Goal: Transaction & Acquisition: Download file/media

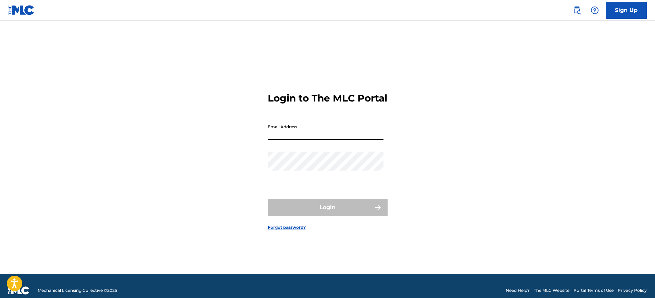
click at [309, 140] on input "Email Address" at bounding box center [326, 131] width 116 height 20
click at [252, 158] on div "Login to The MLC Portal Email Address Password Login Forgot password?" at bounding box center [328, 156] width 480 height 236
click at [311, 135] on input "Email Address" at bounding box center [326, 131] width 116 height 20
type input "[EMAIL_ADDRESS][DOMAIN_NAME]"
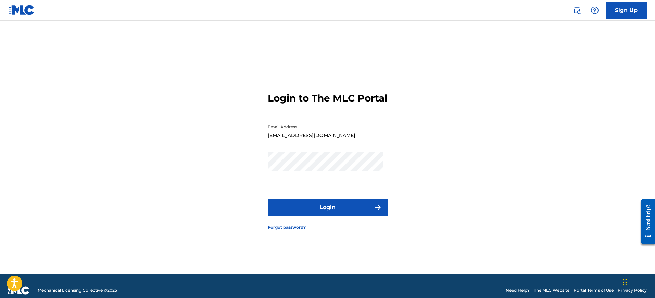
click at [334, 213] on button "Login" at bounding box center [328, 207] width 120 height 17
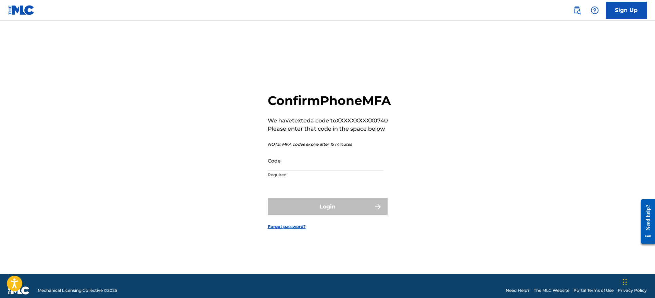
click at [323, 170] on input "Code" at bounding box center [326, 161] width 116 height 20
click at [436, 136] on div "Confirm Phone MFA We have texted a code to XXXXXXXXXX0740 Please enter that cod…" at bounding box center [328, 156] width 480 height 236
drag, startPoint x: 348, startPoint y: 177, endPoint x: 356, endPoint y: 176, distance: 8.4
click at [348, 170] on input "Code" at bounding box center [326, 161] width 116 height 20
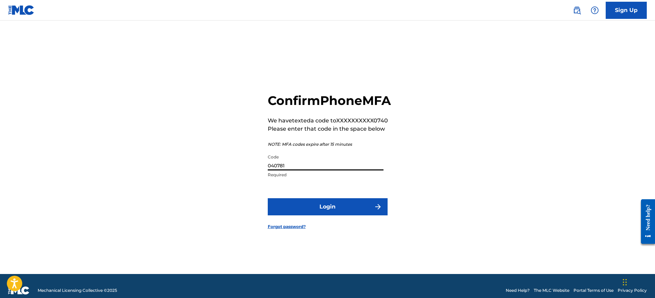
type input "040781"
click at [268, 198] on button "Login" at bounding box center [328, 206] width 120 height 17
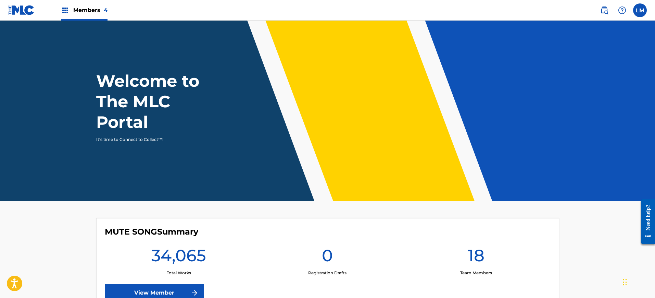
click at [74, 17] on div "Members 4" at bounding box center [84, 10] width 47 height 20
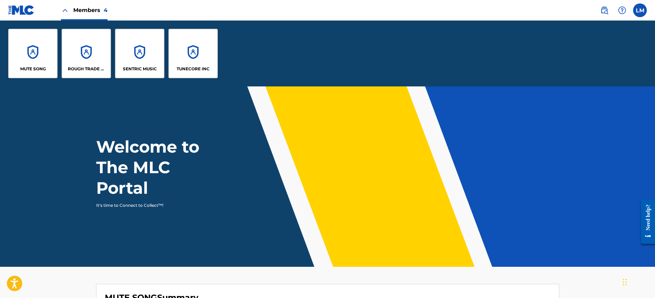
click at [89, 59] on div "ROUGH TRADE PUBLISHING" at bounding box center [86, 53] width 49 height 49
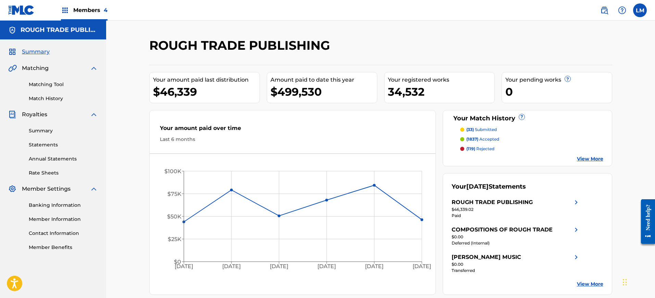
click at [47, 133] on link "Summary" at bounding box center [63, 130] width 69 height 7
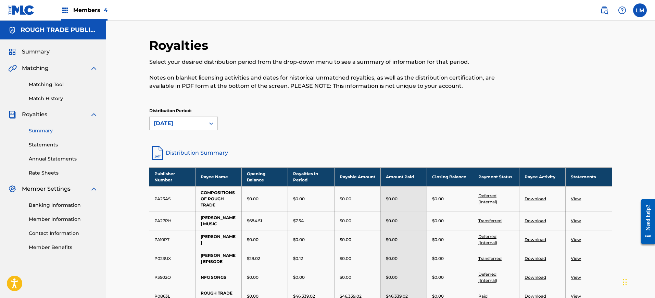
click at [66, 157] on link "Annual Statements" at bounding box center [63, 158] width 69 height 7
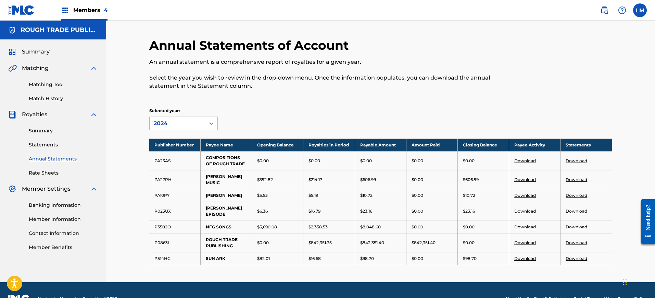
click at [181, 128] on div "2024" at bounding box center [177, 123] width 55 height 13
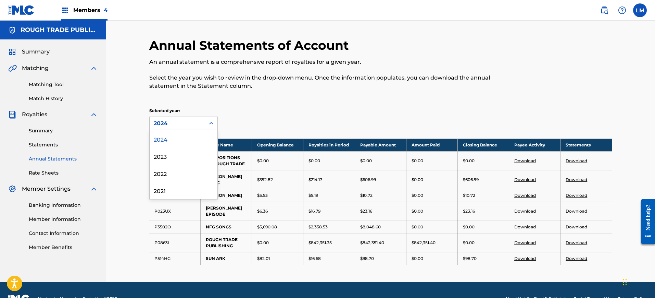
click at [276, 117] on div "Selected year: 4 results available. Use Up and Down to choose options, press En…" at bounding box center [380, 119] width 463 height 23
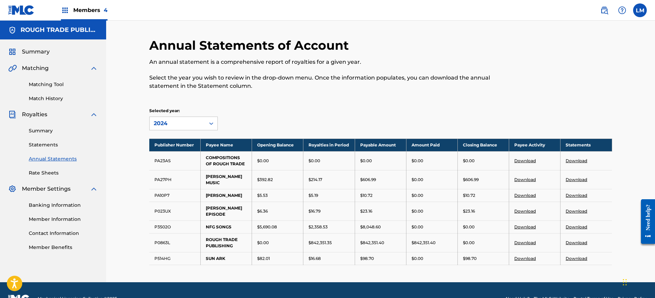
click at [400, 96] on div "Annual Statements of Account An annual statement is a comprehensive report of r…" at bounding box center [327, 68] width 357 height 60
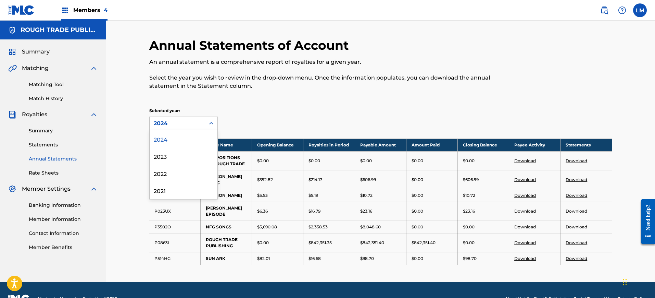
click at [187, 125] on div "2024" at bounding box center [177, 123] width 47 height 8
click at [185, 154] on div "2023" at bounding box center [184, 155] width 68 height 17
click at [211, 121] on icon at bounding box center [211, 123] width 7 height 7
click at [182, 175] on div "2022" at bounding box center [184, 172] width 68 height 17
click at [204, 124] on div "2022" at bounding box center [177, 123] width 55 height 13
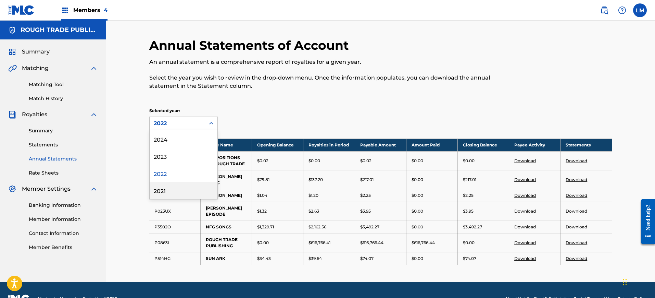
click at [172, 188] on div "2021" at bounding box center [184, 190] width 68 height 17
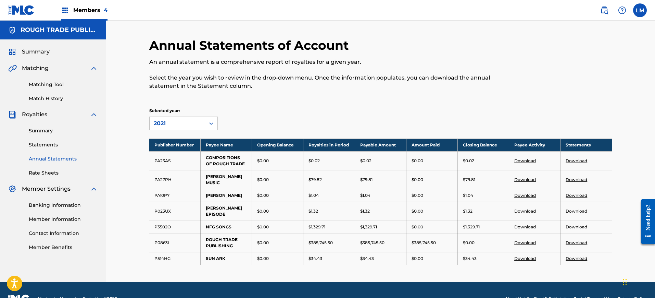
click at [357, 119] on div "Selected year: 2021" at bounding box center [380, 119] width 463 height 23
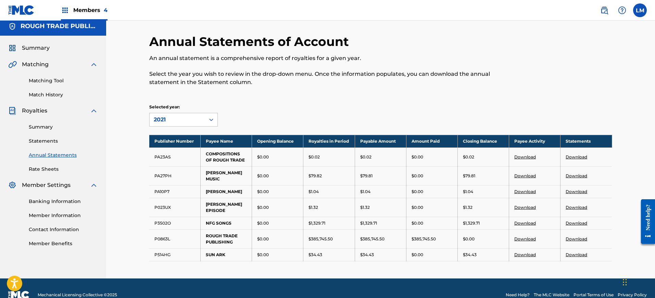
scroll to position [5, 0]
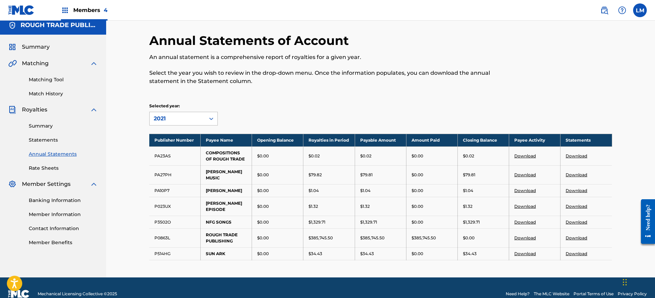
click at [178, 118] on div "2021" at bounding box center [177, 118] width 47 height 8
click at [271, 113] on div "Selected year: 2021" at bounding box center [380, 114] width 463 height 23
drag, startPoint x: 457, startPoint y: 114, endPoint x: 409, endPoint y: 126, distance: 49.8
click at [458, 114] on div "Selected year: 2021" at bounding box center [380, 114] width 463 height 23
click at [576, 203] on link "Download" at bounding box center [577, 205] width 22 height 5
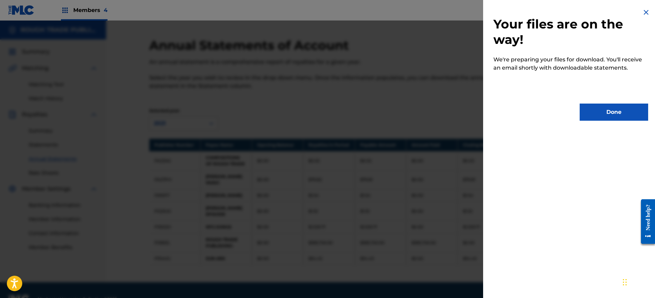
click at [606, 109] on button "Done" at bounding box center [614, 111] width 69 height 17
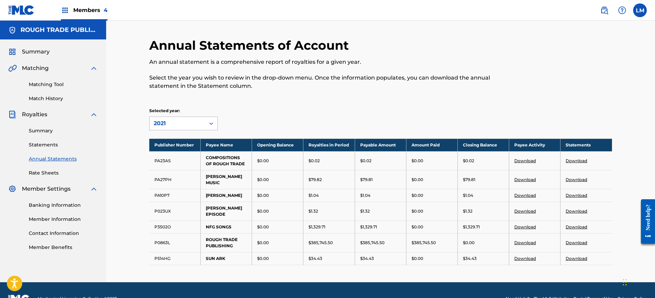
click at [175, 120] on div "2021" at bounding box center [177, 123] width 47 height 8
click at [163, 175] on div "2022" at bounding box center [184, 172] width 68 height 17
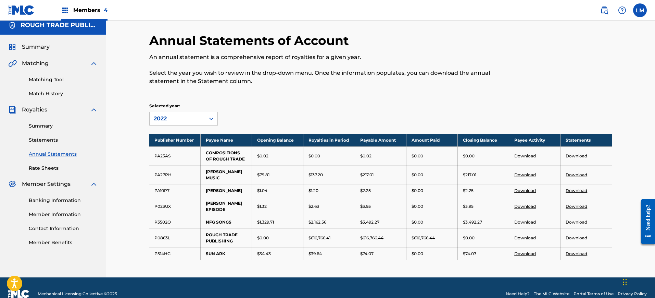
click at [578, 203] on link "Download" at bounding box center [577, 205] width 22 height 5
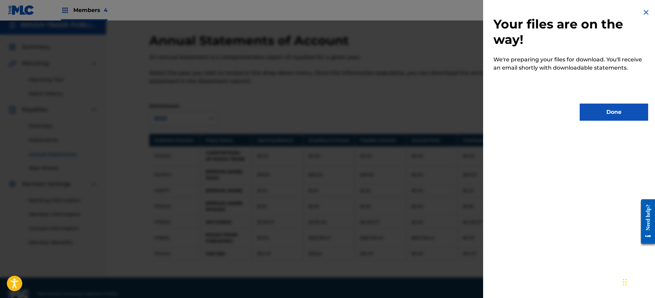
scroll to position [0, 0]
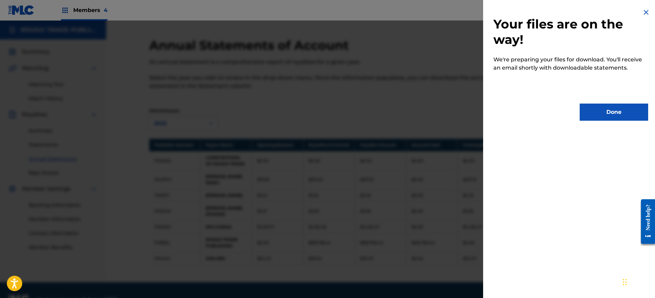
click at [598, 111] on button "Done" at bounding box center [614, 111] width 69 height 17
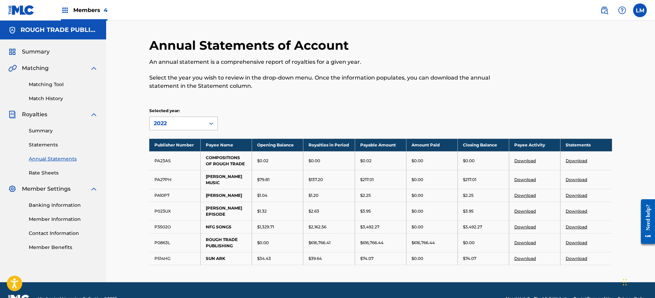
click at [213, 121] on icon at bounding box center [211, 123] width 7 height 7
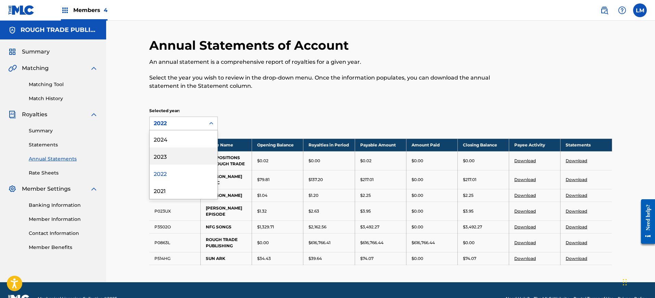
click at [187, 153] on div "2023" at bounding box center [184, 155] width 68 height 17
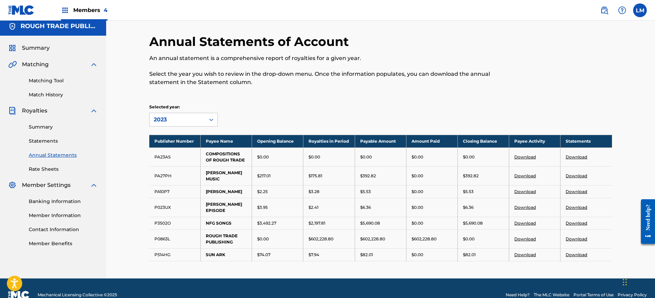
scroll to position [5, 0]
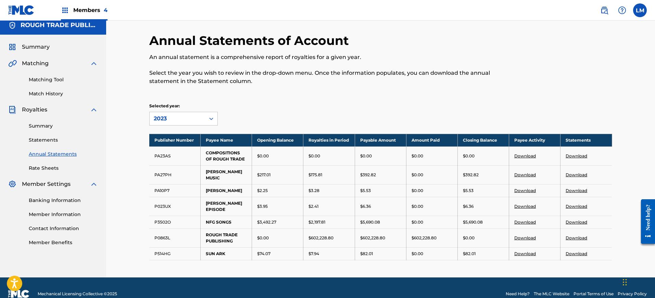
click at [576, 203] on link "Download" at bounding box center [577, 205] width 22 height 5
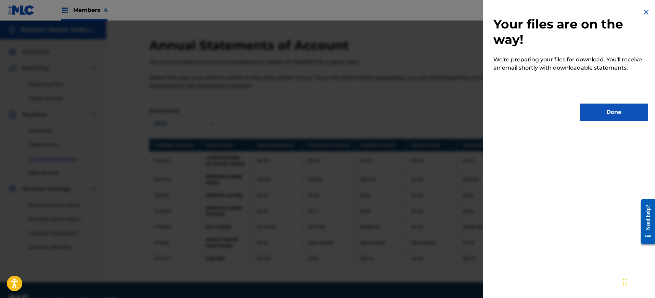
click at [606, 109] on button "Done" at bounding box center [614, 111] width 69 height 17
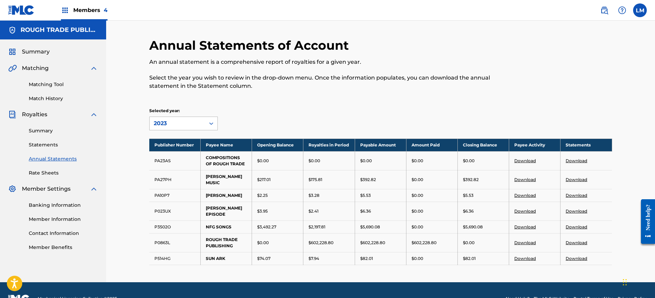
click at [199, 121] on div "2023" at bounding box center [177, 123] width 47 height 8
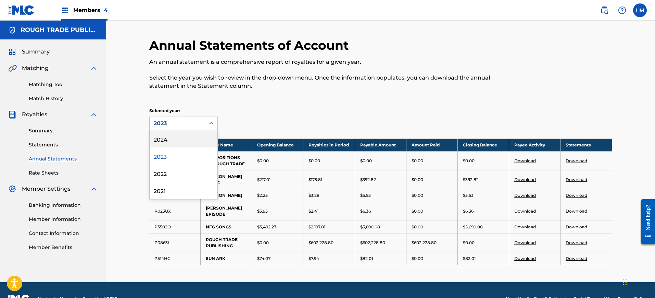
click at [181, 138] on div "2024" at bounding box center [184, 138] width 68 height 17
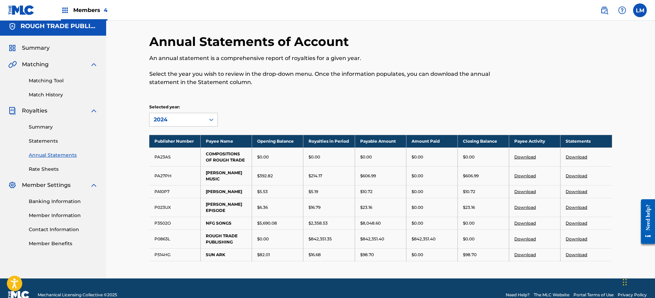
scroll to position [5, 0]
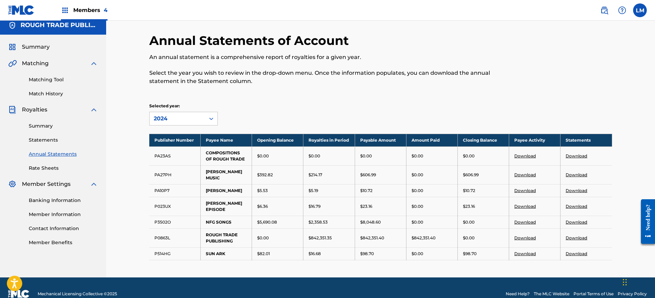
click at [574, 203] on link "Download" at bounding box center [577, 205] width 22 height 5
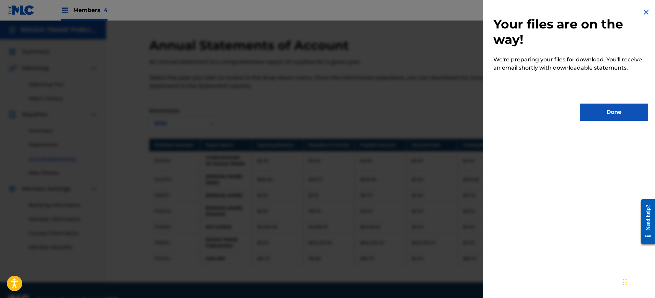
click at [594, 112] on button "Done" at bounding box center [614, 111] width 69 height 17
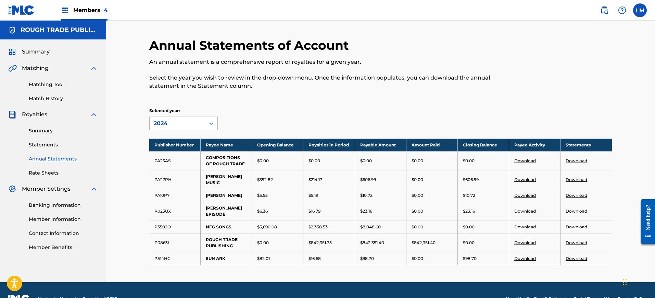
click at [213, 121] on icon at bounding box center [211, 123] width 7 height 7
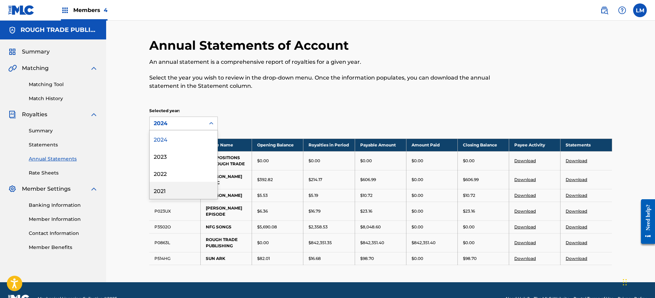
click at [180, 190] on div "2021" at bounding box center [184, 190] width 68 height 17
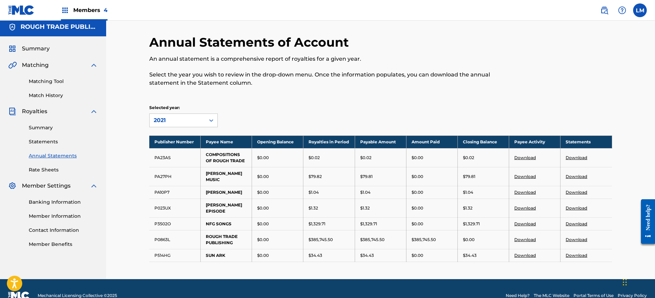
scroll to position [5, 0]
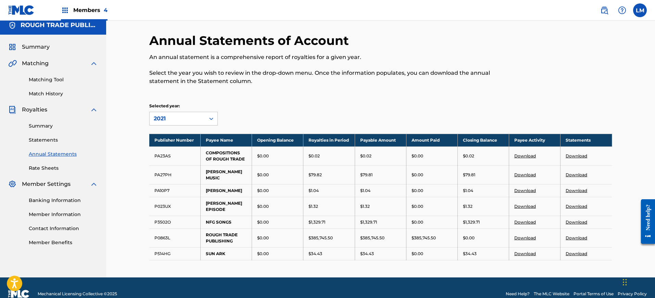
click at [579, 172] on link "Download" at bounding box center [577, 174] width 22 height 5
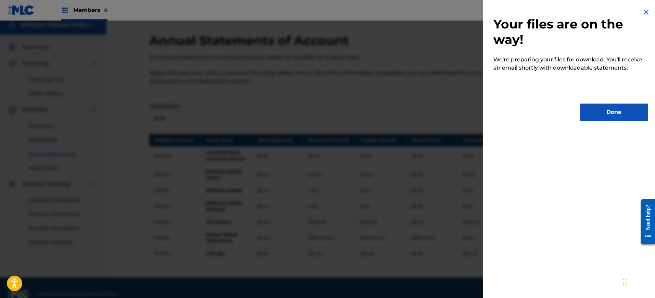
scroll to position [0, 0]
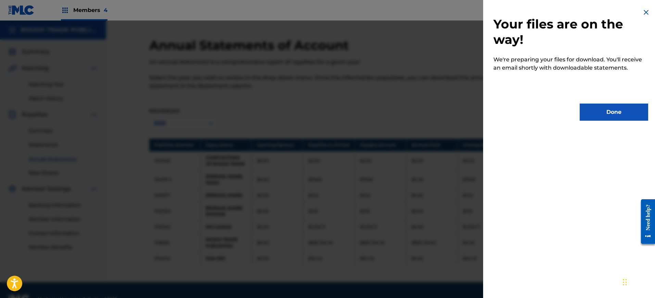
click at [600, 115] on button "Done" at bounding box center [614, 111] width 69 height 17
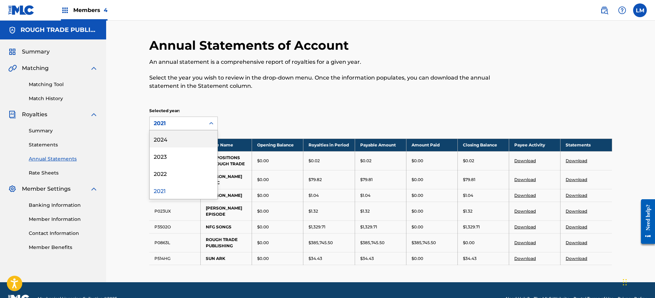
click at [199, 121] on div "2021" at bounding box center [177, 123] width 47 height 8
click at [175, 176] on div "2022" at bounding box center [184, 172] width 68 height 17
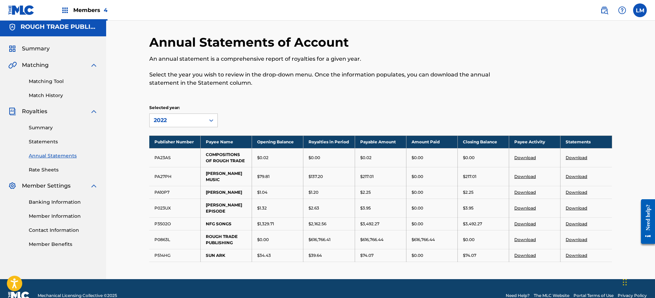
scroll to position [5, 0]
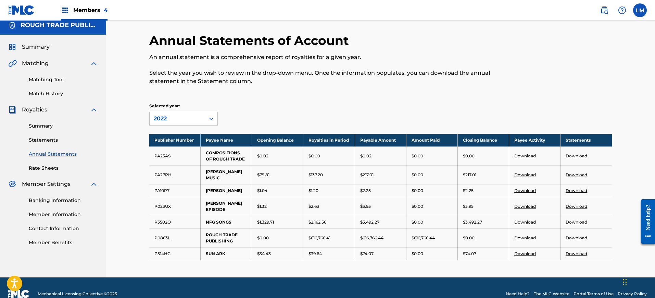
click at [578, 172] on link "Download" at bounding box center [577, 174] width 22 height 5
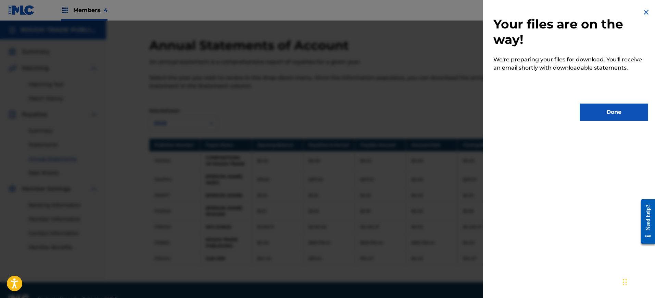
click at [609, 113] on button "Done" at bounding box center [614, 111] width 69 height 17
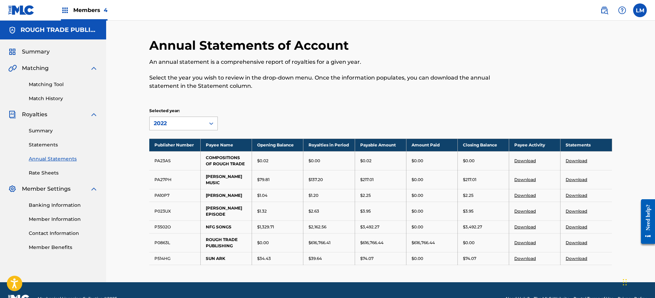
click at [181, 127] on div "2022" at bounding box center [177, 123] width 47 height 8
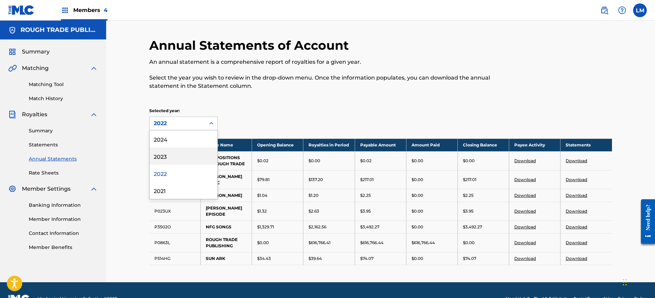
click at [173, 157] on div "2023" at bounding box center [184, 155] width 68 height 17
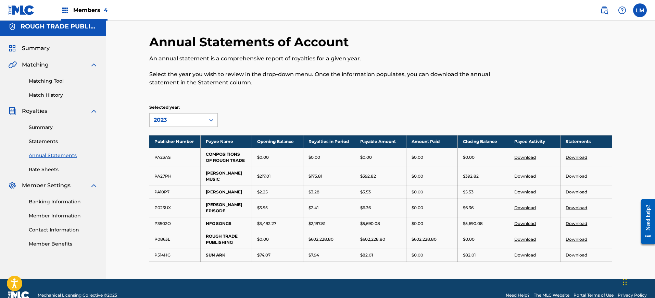
scroll to position [5, 0]
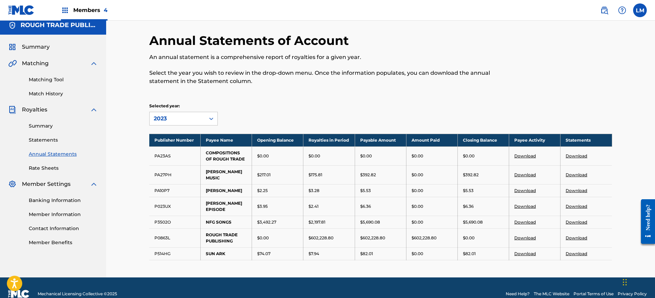
click at [577, 172] on link "Download" at bounding box center [577, 174] width 22 height 5
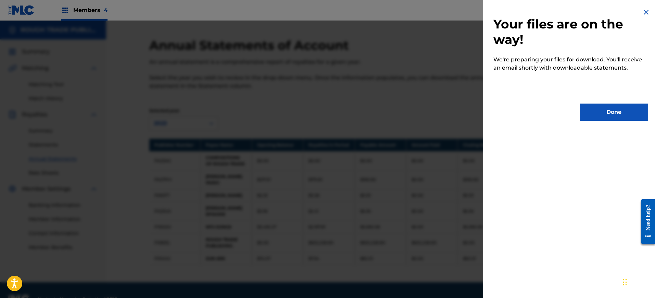
click at [595, 108] on button "Done" at bounding box center [614, 111] width 69 height 17
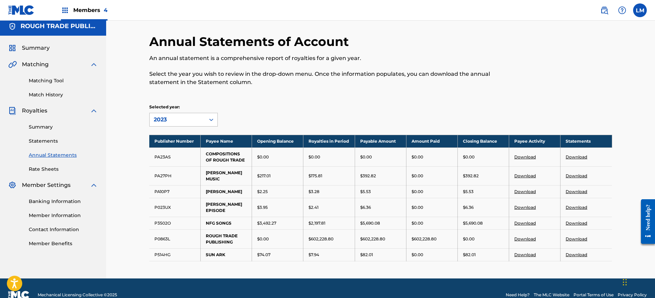
scroll to position [5, 0]
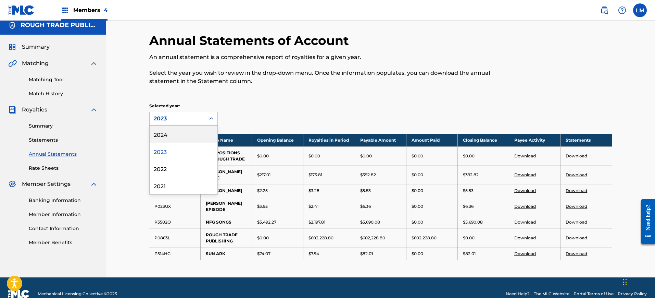
click at [203, 116] on div "2023" at bounding box center [177, 118] width 55 height 13
click at [182, 130] on div "2024" at bounding box center [184, 133] width 68 height 17
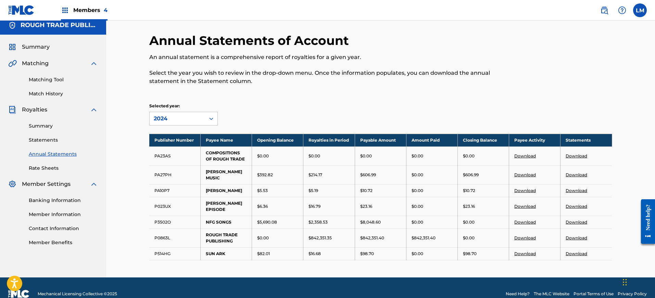
click at [573, 172] on link "Download" at bounding box center [577, 174] width 22 height 5
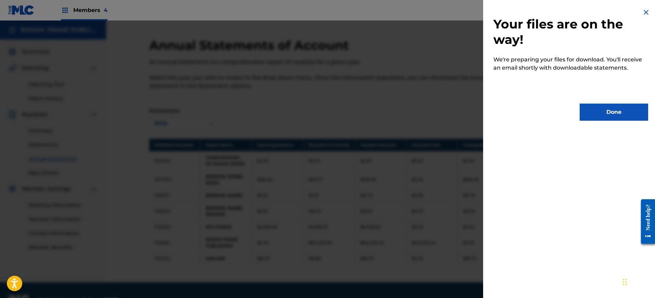
click at [601, 107] on button "Done" at bounding box center [614, 111] width 69 height 17
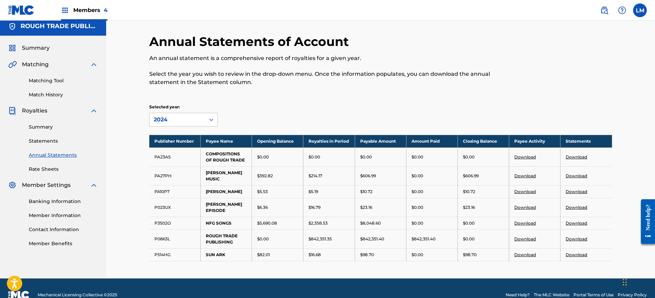
scroll to position [5, 0]
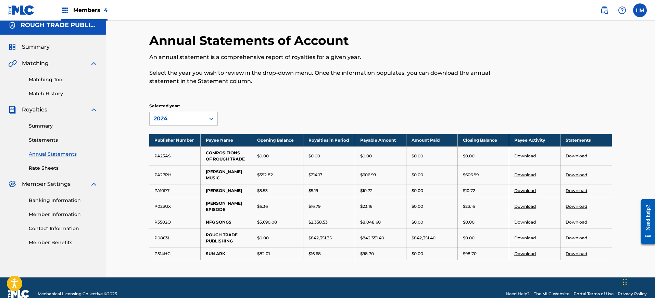
drag, startPoint x: 366, startPoint y: 98, endPoint x: 361, endPoint y: 104, distance: 8.4
click at [366, 98] on div "Annual Statements of Account An annual statement is a comprehensive report of r…" at bounding box center [380, 155] width 463 height 244
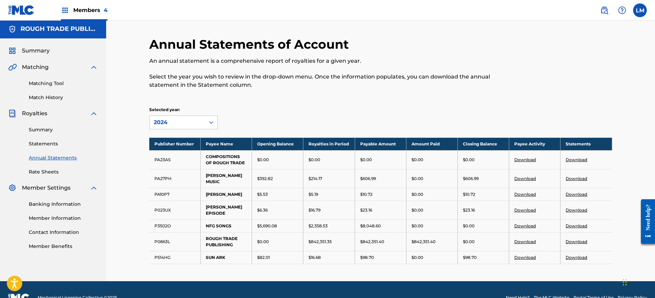
scroll to position [0, 0]
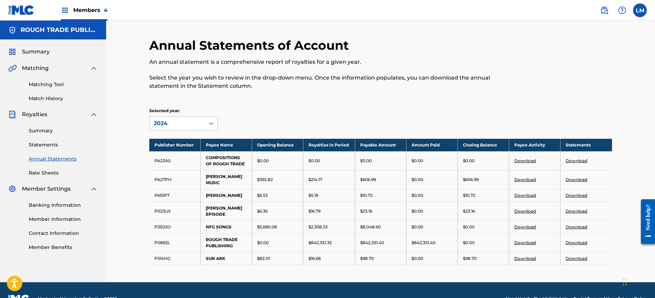
click at [48, 144] on link "Statements" at bounding box center [63, 144] width 69 height 7
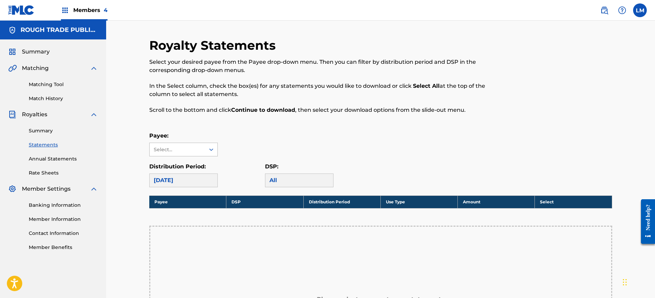
click at [198, 149] on div "Select..." at bounding box center [177, 149] width 47 height 7
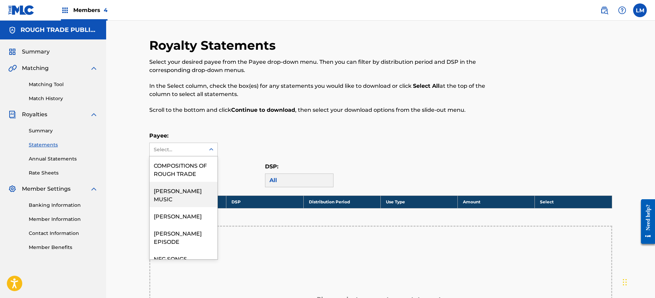
scroll to position [34, 0]
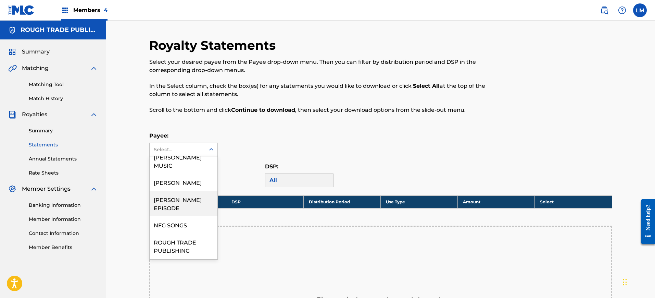
click at [184, 190] on div "[PERSON_NAME] EPISODE" at bounding box center [184, 202] width 68 height 25
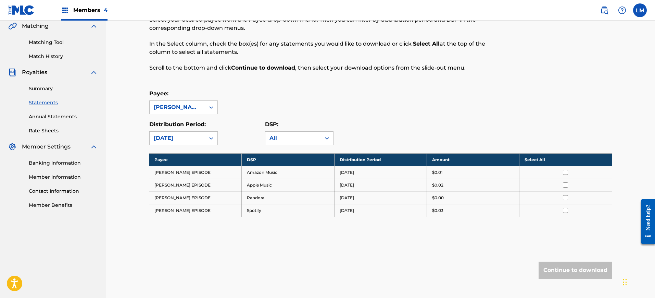
scroll to position [83, 0]
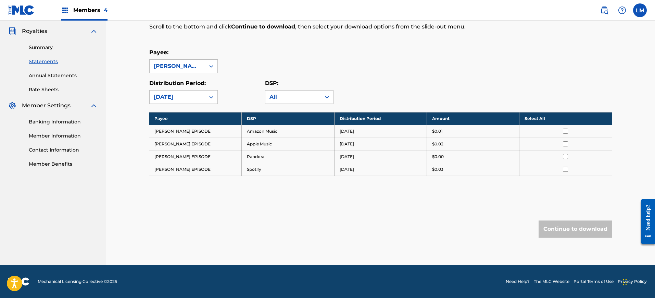
click at [579, 116] on th "Select All" at bounding box center [566, 118] width 92 height 13
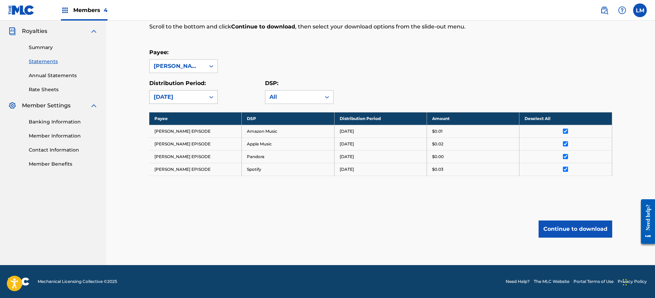
click at [194, 97] on div "[DATE]" at bounding box center [177, 97] width 47 height 8
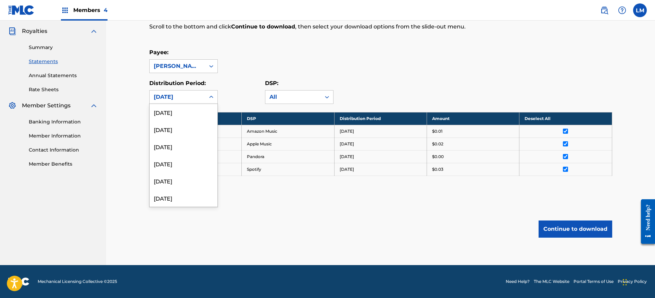
scroll to position [86, 0]
click at [181, 144] on div "[DATE]" at bounding box center [184, 146] width 68 height 17
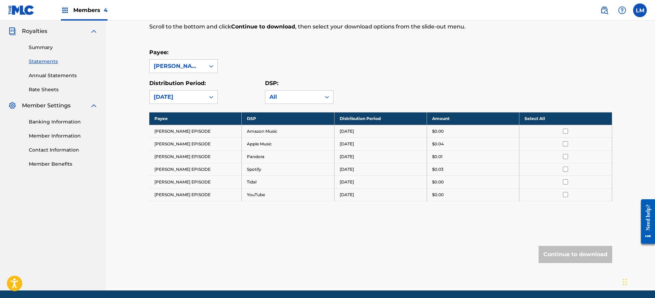
click at [553, 117] on th "Select All" at bounding box center [566, 118] width 92 height 13
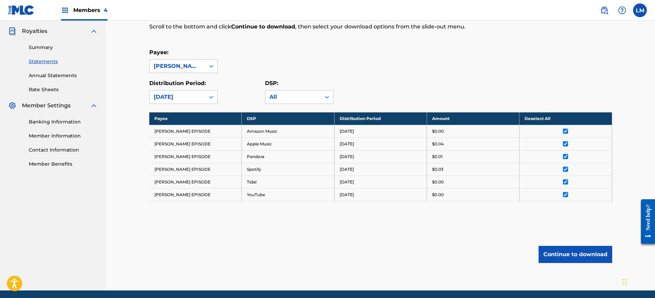
click at [576, 247] on button "Continue to download" at bounding box center [576, 254] width 74 height 17
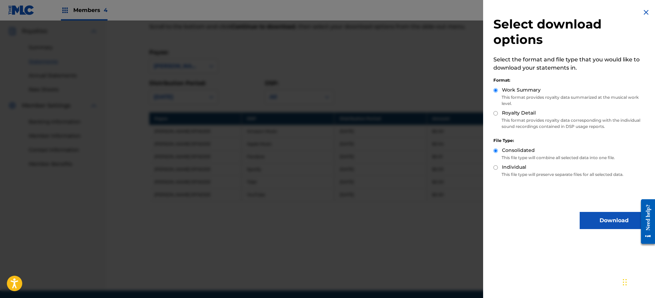
click at [528, 116] on div "Royalty Detail" at bounding box center [571, 113] width 155 height 8
click at [527, 115] on label "Royalty Detail" at bounding box center [519, 112] width 34 height 7
click at [498, 115] on input "Royalty Detail" at bounding box center [496, 113] width 4 height 4
radio input "true"
click at [605, 219] on button "Download" at bounding box center [614, 220] width 69 height 17
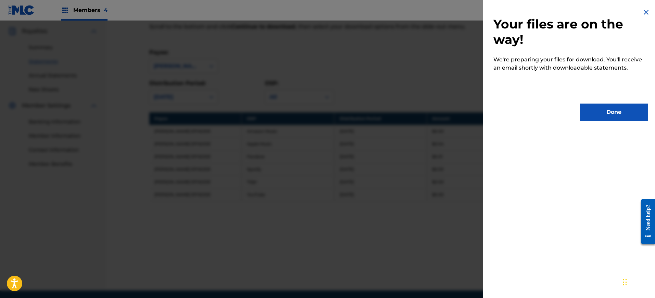
click at [599, 109] on button "Done" at bounding box center [614, 111] width 69 height 17
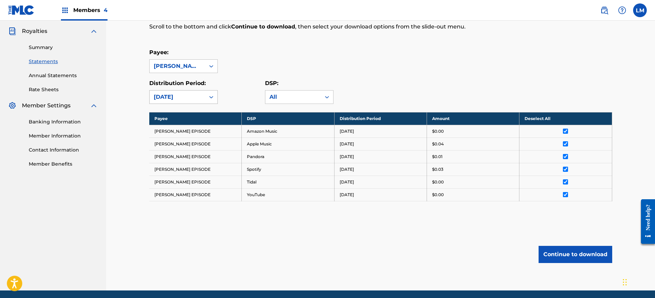
click at [200, 94] on div "[DATE]" at bounding box center [177, 97] width 47 height 8
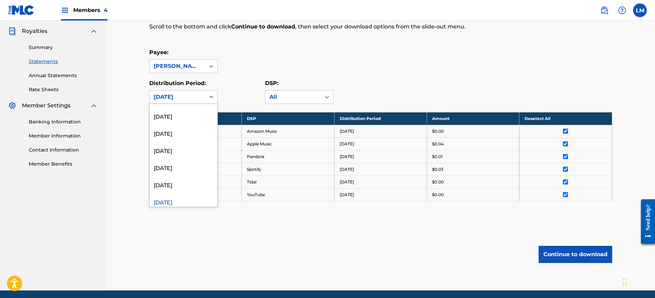
scroll to position [43, 0]
click at [184, 176] on div "[DATE]" at bounding box center [184, 172] width 68 height 17
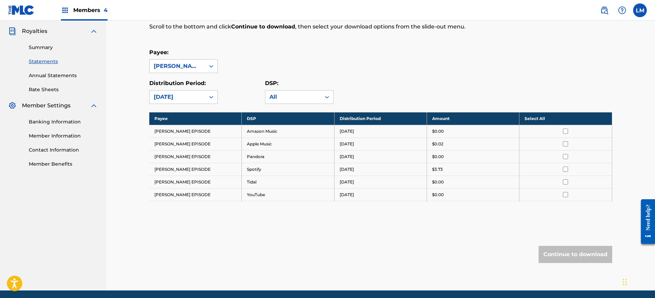
click at [546, 116] on th "Select All" at bounding box center [566, 118] width 92 height 13
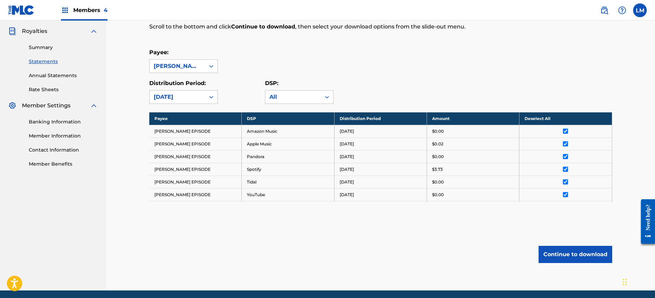
click at [567, 252] on button "Continue to download" at bounding box center [576, 254] width 74 height 17
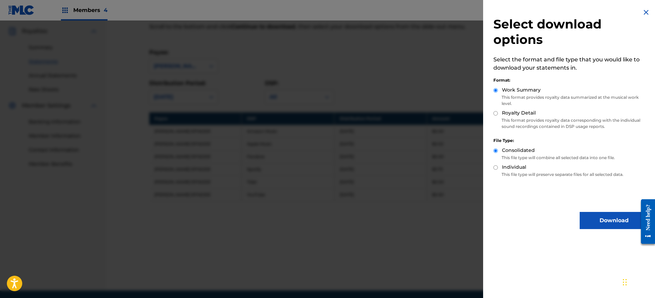
click at [522, 115] on label "Royalty Detail" at bounding box center [519, 112] width 34 height 7
click at [498, 115] on input "Royalty Detail" at bounding box center [496, 113] width 4 height 4
radio input "true"
click at [589, 214] on button "Download" at bounding box center [614, 220] width 69 height 17
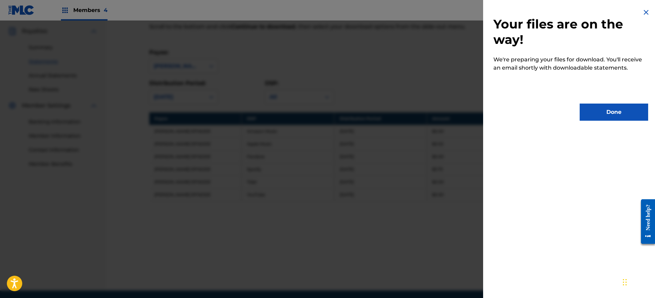
click at [590, 114] on button "Done" at bounding box center [614, 111] width 69 height 17
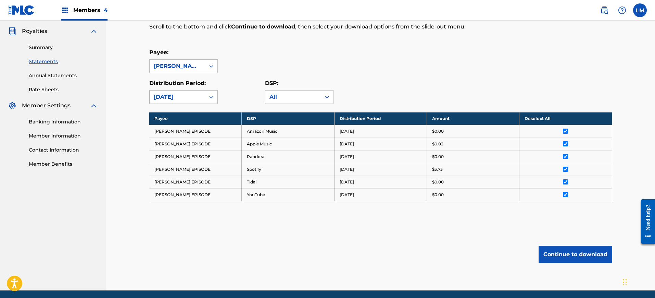
click at [208, 96] on div at bounding box center [211, 97] width 12 height 12
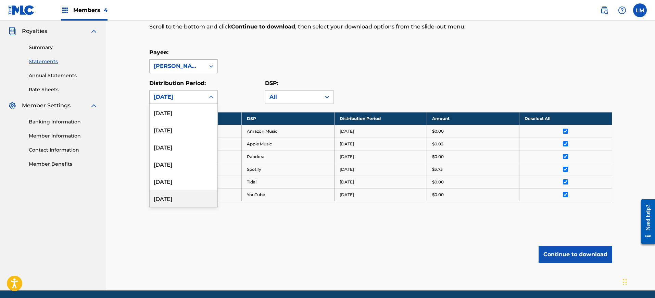
click at [178, 195] on div "[DATE]" at bounding box center [184, 197] width 68 height 17
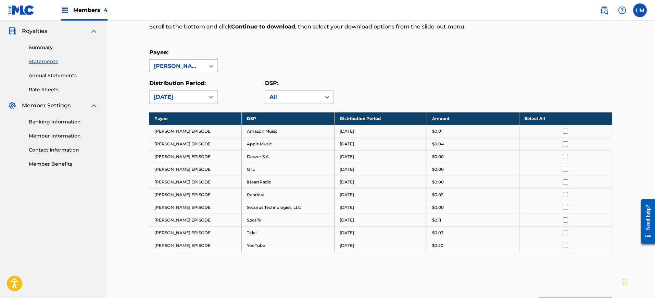
click at [544, 118] on th "Select All" at bounding box center [566, 118] width 92 height 13
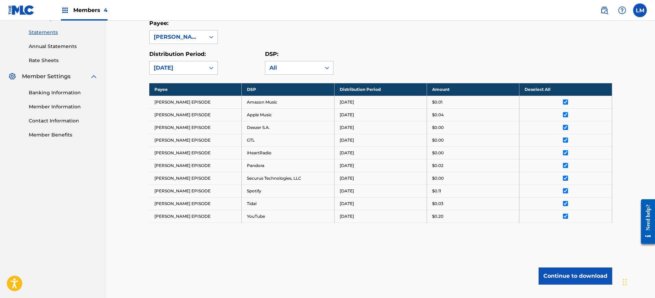
scroll to position [126, 0]
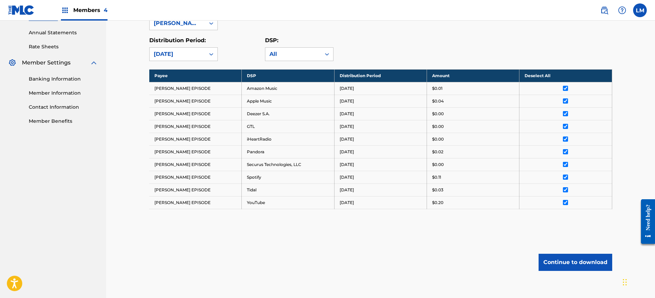
click at [557, 259] on button "Continue to download" at bounding box center [576, 261] width 74 height 17
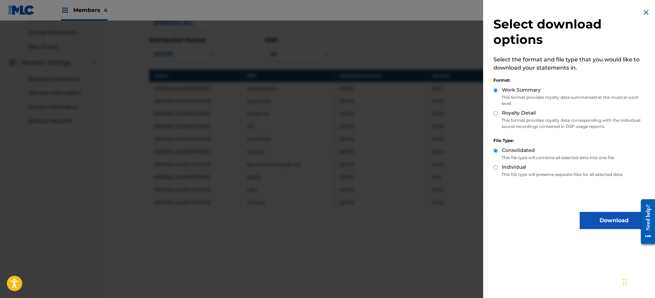
click at [523, 113] on label "Royalty Detail" at bounding box center [519, 112] width 34 height 7
click at [498, 113] on input "Royalty Detail" at bounding box center [496, 113] width 4 height 4
radio input "true"
click at [595, 220] on button "Download" at bounding box center [614, 220] width 69 height 17
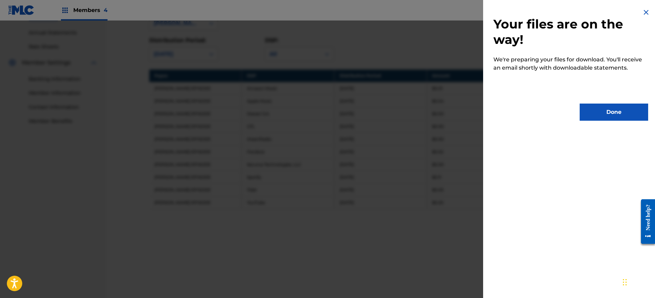
click at [612, 114] on button "Done" at bounding box center [614, 111] width 69 height 17
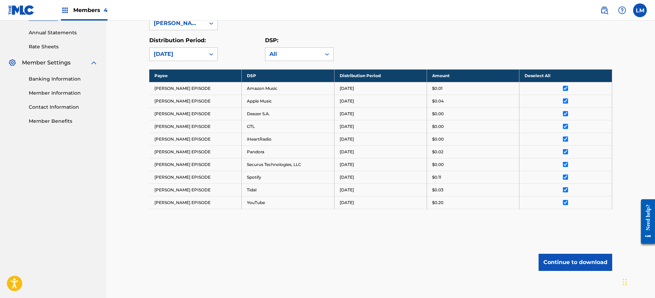
scroll to position [83, 0]
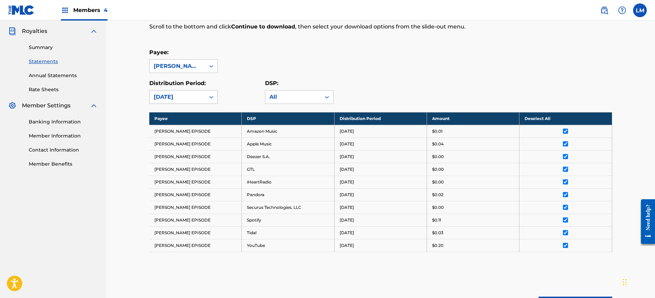
click at [206, 93] on div at bounding box center [211, 97] width 12 height 12
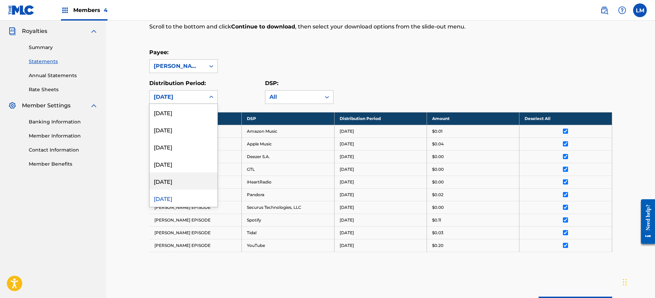
click at [180, 181] on div "[DATE]" at bounding box center [184, 180] width 68 height 17
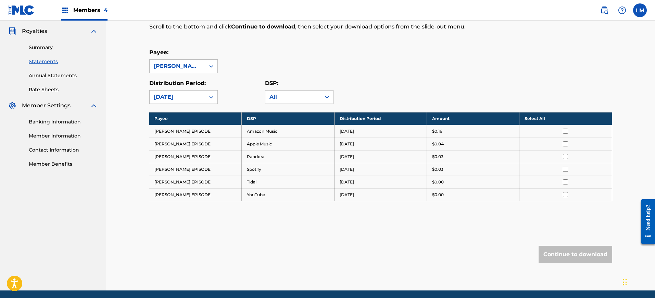
click at [572, 120] on th "Select All" at bounding box center [566, 118] width 92 height 13
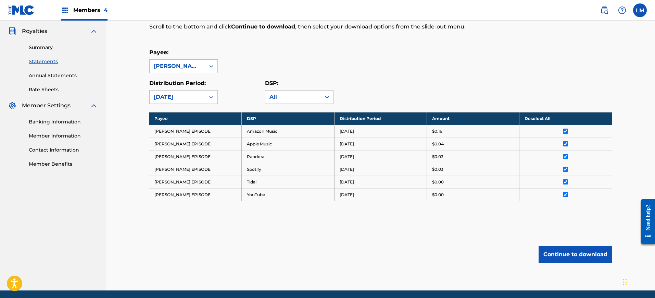
click at [570, 256] on button "Continue to download" at bounding box center [576, 254] width 74 height 17
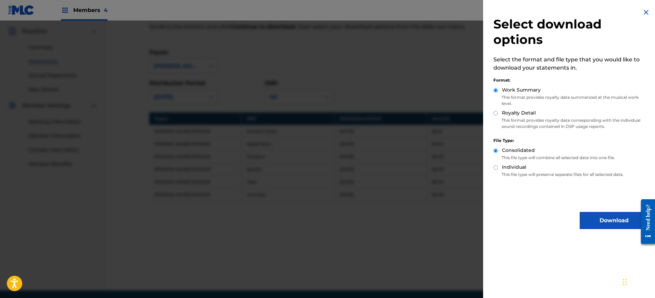
click at [514, 108] on div "Work Summary This format provides royalty data summarized at the musical work l…" at bounding box center [571, 97] width 155 height 23
click at [525, 111] on label "Royalty Detail" at bounding box center [519, 112] width 34 height 7
click at [498, 111] on input "Royalty Detail" at bounding box center [496, 113] width 4 height 4
radio input "true"
click at [609, 222] on button "Download" at bounding box center [614, 220] width 69 height 17
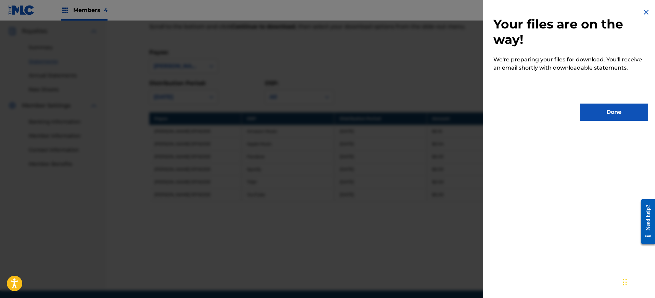
drag, startPoint x: 598, startPoint y: 110, endPoint x: 335, endPoint y: 117, distance: 263.8
click at [597, 110] on button "Done" at bounding box center [614, 111] width 69 height 17
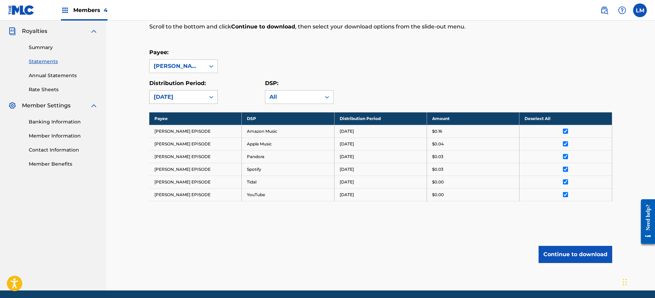
click at [196, 95] on div "[DATE]" at bounding box center [177, 97] width 47 height 8
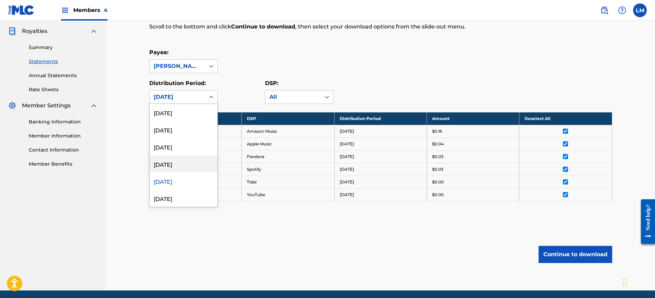
click at [174, 162] on div "[DATE]" at bounding box center [184, 163] width 68 height 17
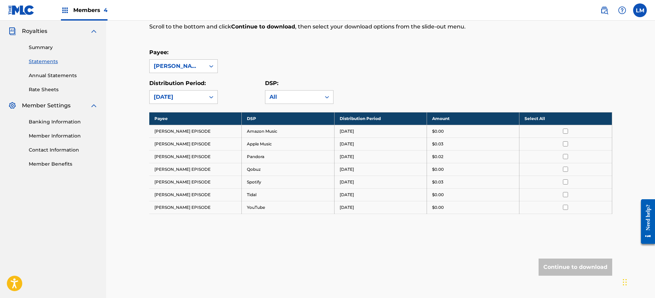
click at [541, 119] on th "Select All" at bounding box center [566, 118] width 92 height 13
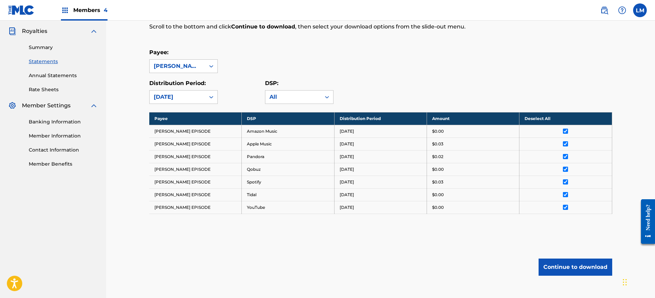
click at [575, 269] on button "Continue to download" at bounding box center [576, 266] width 74 height 17
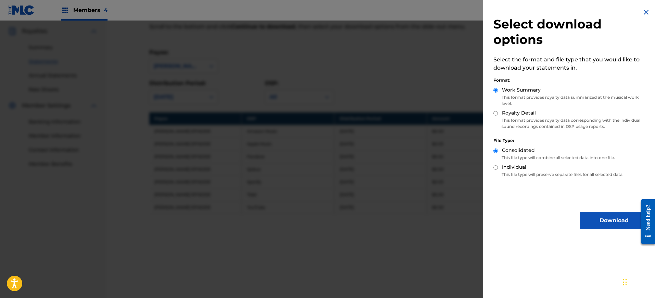
click at [526, 113] on label "Royalty Detail" at bounding box center [519, 112] width 34 height 7
click at [498, 113] on input "Royalty Detail" at bounding box center [496, 113] width 4 height 4
radio input "true"
click at [598, 220] on button "Download" at bounding box center [614, 220] width 69 height 17
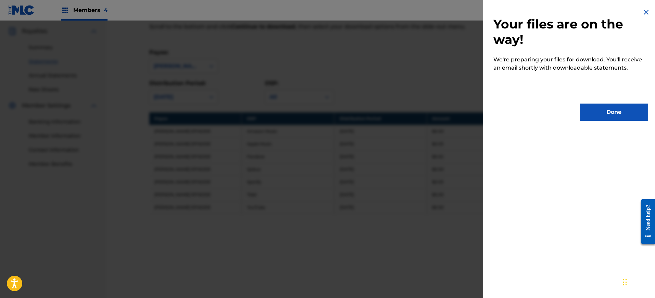
drag, startPoint x: 601, startPoint y: 121, endPoint x: 357, endPoint y: 94, distance: 245.5
click at [597, 120] on div "Your files are on the way! We're preparing your files for download. You'll rece…" at bounding box center [570, 64] width 175 height 129
click at [587, 113] on button "Done" at bounding box center [614, 111] width 69 height 17
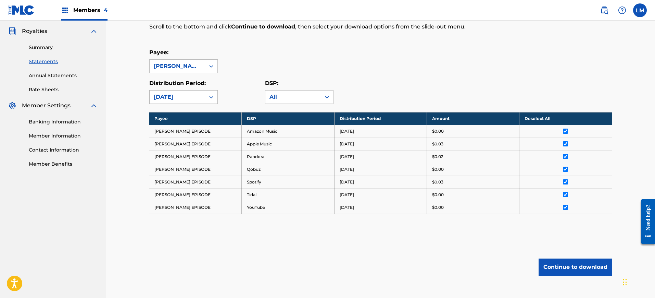
click at [198, 90] on div "[DATE]" at bounding box center [183, 97] width 69 height 14
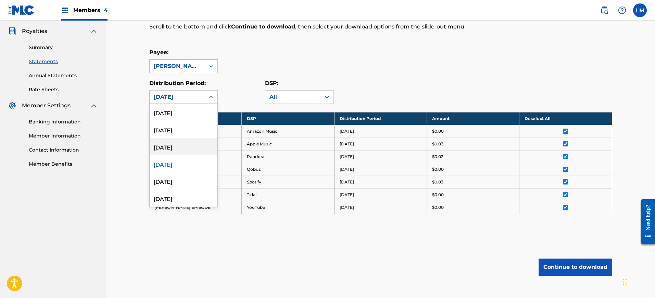
click at [183, 141] on div "[DATE]" at bounding box center [184, 146] width 68 height 17
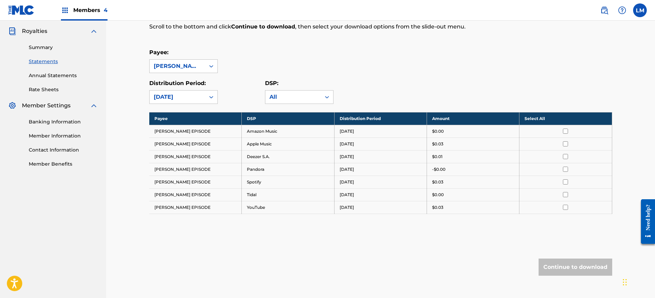
click at [555, 116] on th "Select All" at bounding box center [566, 118] width 92 height 13
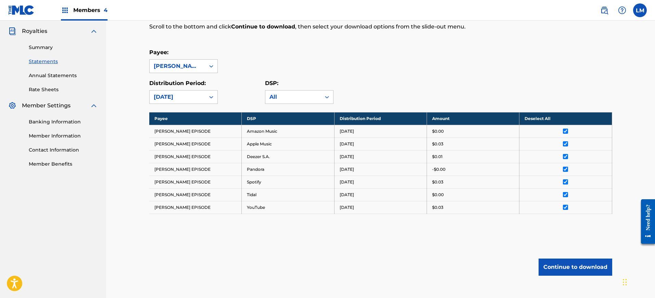
click at [582, 269] on button "Continue to download" at bounding box center [576, 266] width 74 height 17
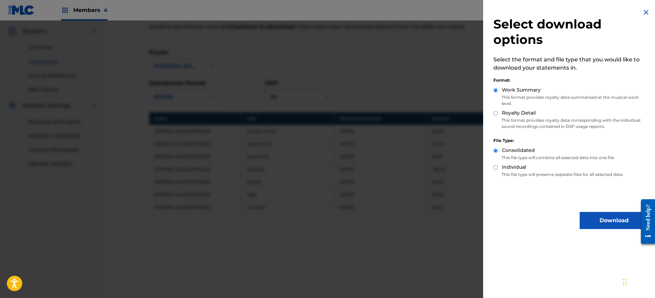
click at [519, 113] on label "Royalty Detail" at bounding box center [519, 112] width 34 height 7
click at [498, 113] on input "Royalty Detail" at bounding box center [496, 113] width 4 height 4
radio input "true"
click at [600, 220] on button "Download" at bounding box center [614, 220] width 69 height 17
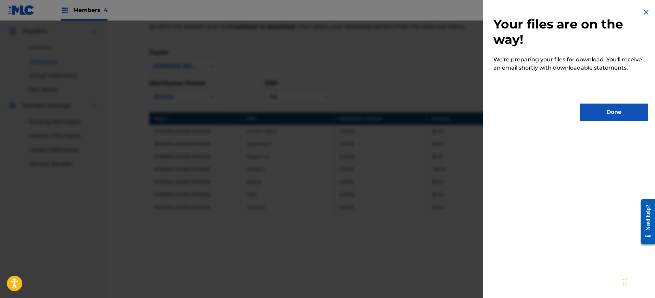
click at [589, 108] on button "Done" at bounding box center [614, 111] width 69 height 17
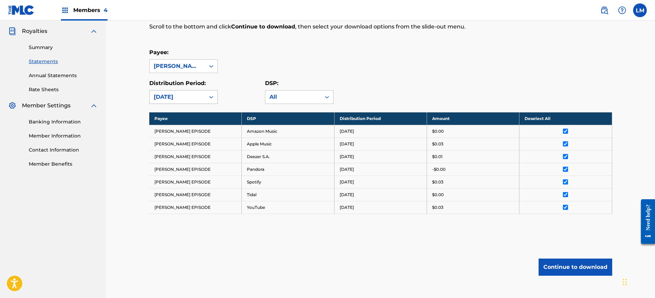
click at [203, 95] on div "[DATE]" at bounding box center [177, 96] width 55 height 13
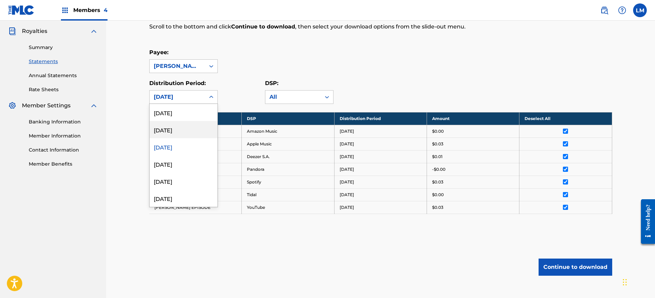
click at [178, 126] on div "[DATE]" at bounding box center [184, 129] width 68 height 17
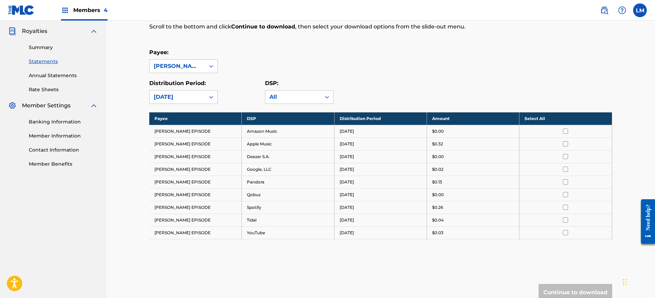
click at [536, 120] on th "Select All" at bounding box center [566, 118] width 92 height 13
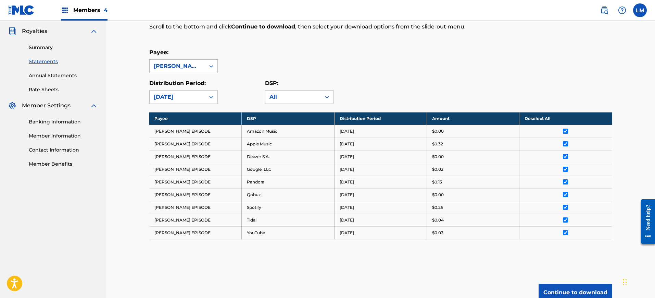
click at [571, 287] on button "Continue to download" at bounding box center [576, 292] width 74 height 17
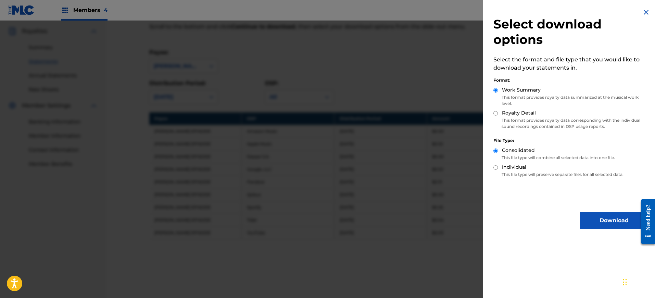
click at [521, 119] on p "This format provides royalty data corresponding with the individual sound recor…" at bounding box center [571, 123] width 155 height 12
click at [519, 110] on label "Royalty Detail" at bounding box center [519, 112] width 34 height 7
click at [498, 111] on input "Royalty Detail" at bounding box center [496, 113] width 4 height 4
radio input "true"
click at [594, 216] on button "Download" at bounding box center [614, 220] width 69 height 17
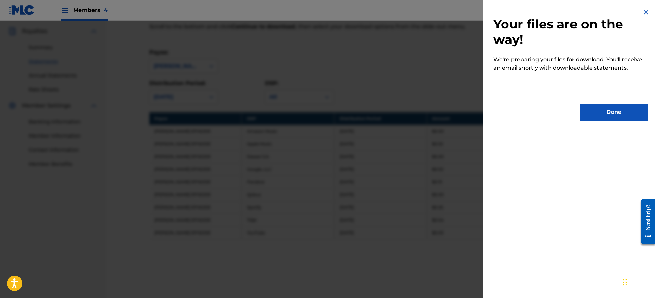
drag, startPoint x: 598, startPoint y: 110, endPoint x: 202, endPoint y: 83, distance: 397.3
click at [593, 110] on button "Done" at bounding box center [614, 111] width 69 height 17
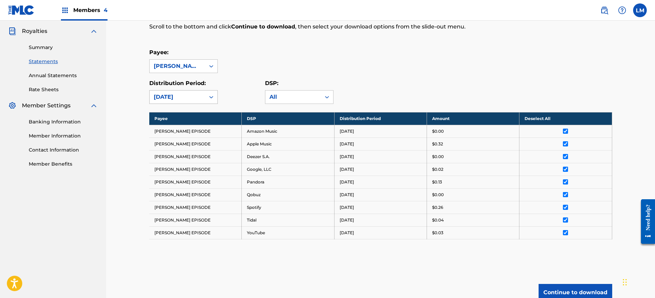
click at [188, 102] on div "[DATE]" at bounding box center [177, 96] width 55 height 13
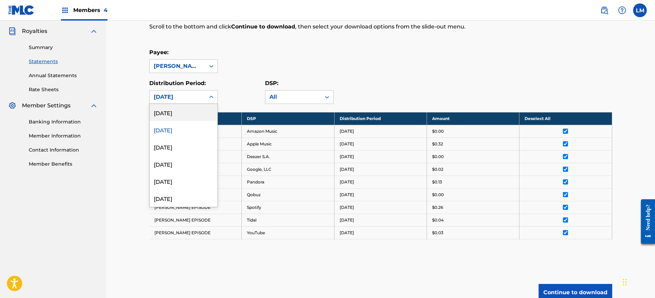
click at [184, 112] on div "[DATE]" at bounding box center [184, 112] width 68 height 17
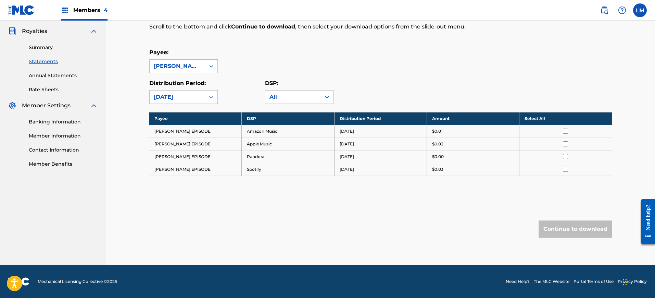
click at [570, 118] on th "Select All" at bounding box center [566, 118] width 92 height 13
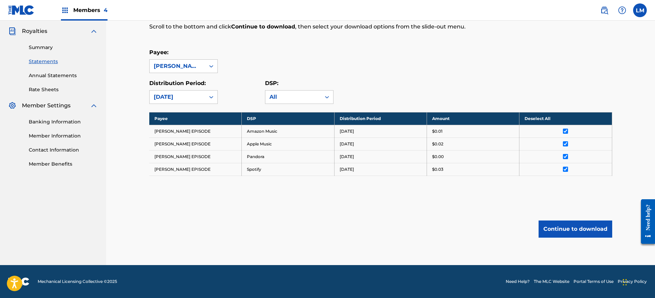
click at [573, 234] on button "Continue to download" at bounding box center [576, 228] width 74 height 17
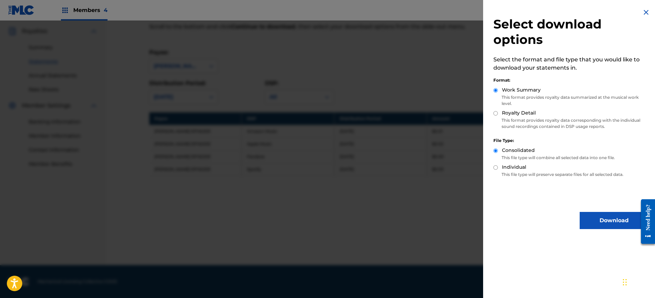
drag, startPoint x: 518, startPoint y: 118, endPoint x: 553, endPoint y: 146, distance: 45.3
click at [518, 117] on p "This format provides royalty data corresponding with the individual sound recor…" at bounding box center [571, 123] width 155 height 12
click at [517, 110] on label "Royalty Detail" at bounding box center [519, 112] width 34 height 7
click at [498, 111] on input "Royalty Detail" at bounding box center [496, 113] width 4 height 4
radio input "true"
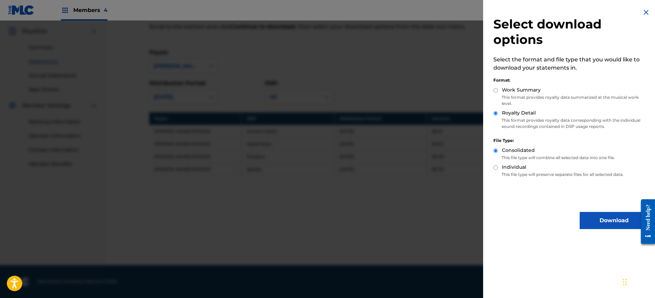
click at [601, 215] on button "Download" at bounding box center [614, 220] width 69 height 17
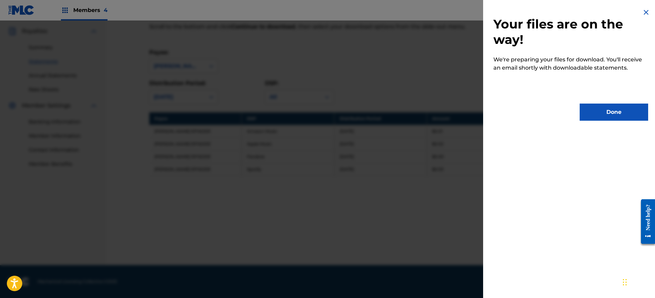
click at [595, 111] on button "Done" at bounding box center [614, 111] width 69 height 17
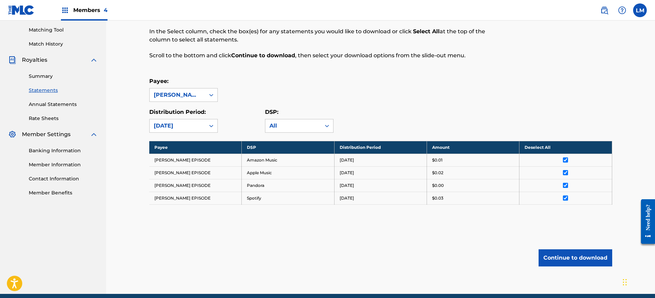
scroll to position [40, 0]
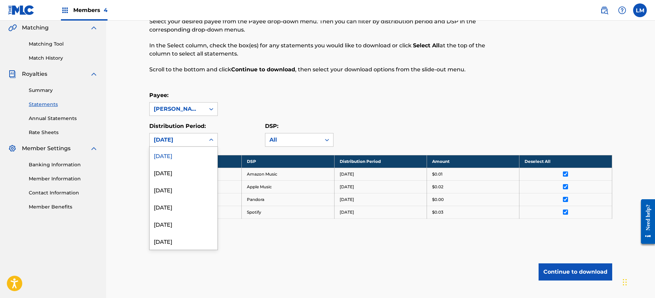
click at [202, 140] on div "[DATE]" at bounding box center [177, 139] width 55 height 13
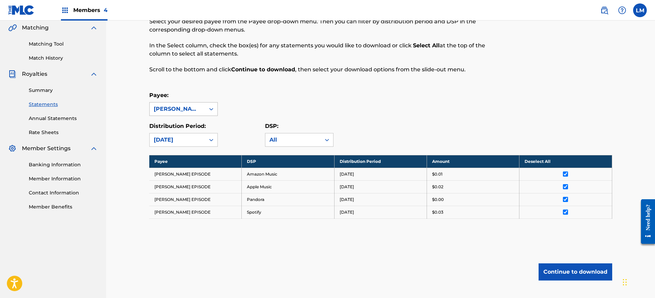
drag, startPoint x: 237, startPoint y: 114, endPoint x: 209, endPoint y: 104, distance: 29.8
click at [237, 114] on div "Payee: [PERSON_NAME] EPISODE" at bounding box center [380, 103] width 463 height 25
click at [204, 103] on div "[PERSON_NAME] EPISODE" at bounding box center [177, 108] width 55 height 13
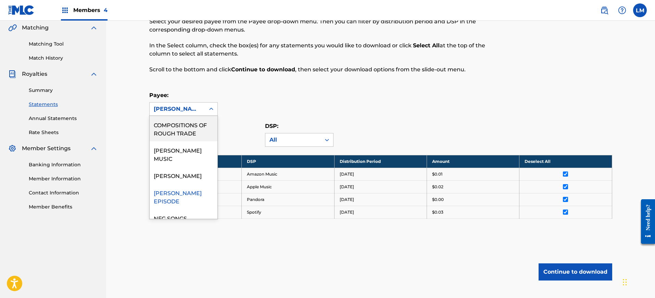
click at [244, 103] on div "Payee: 7 results available. Use Up and Down to choose options, press Enter to s…" at bounding box center [380, 103] width 463 height 25
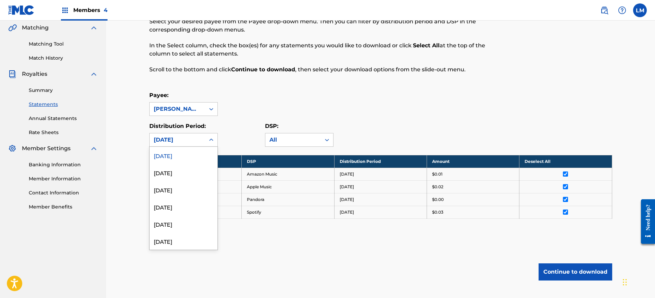
click at [191, 140] on div "[DATE]" at bounding box center [177, 140] width 47 height 8
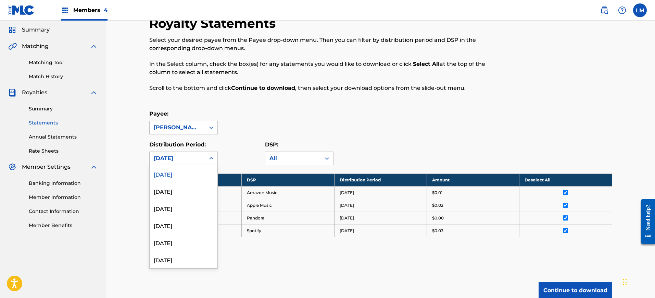
scroll to position [43, 0]
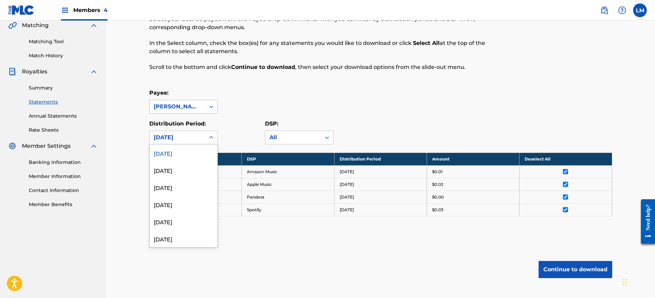
click at [195, 108] on div "[PERSON_NAME] EPISODE" at bounding box center [177, 106] width 47 height 8
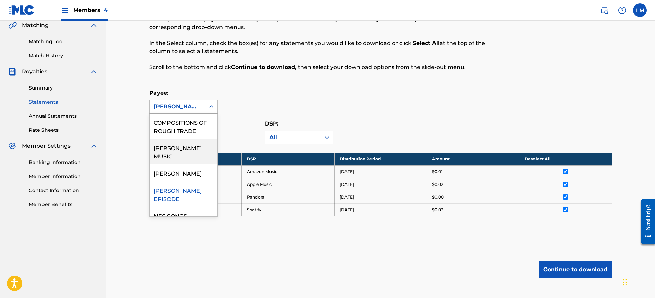
click at [189, 144] on div "[PERSON_NAME] MUSIC" at bounding box center [184, 151] width 68 height 25
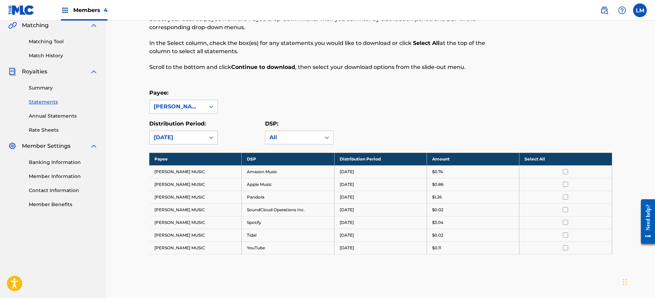
click at [199, 134] on div "[DATE]" at bounding box center [177, 137] width 47 height 8
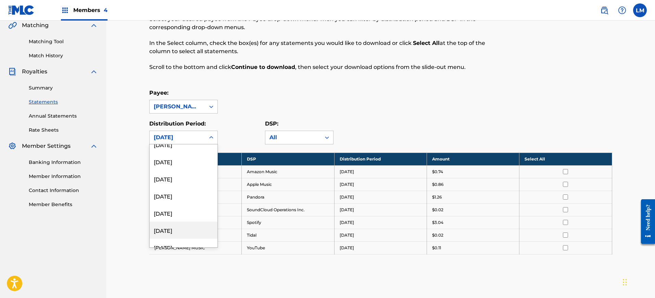
click at [186, 227] on div "[DATE]" at bounding box center [184, 229] width 68 height 17
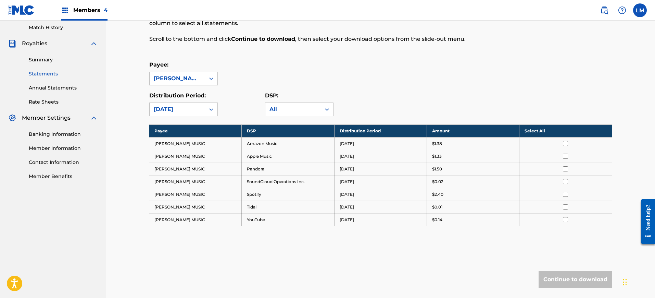
scroll to position [86, 0]
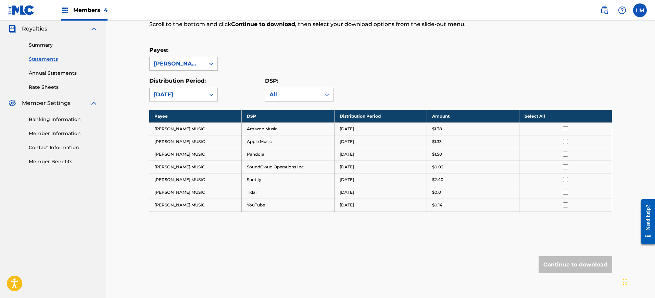
click at [561, 117] on th "Select All" at bounding box center [566, 116] width 92 height 13
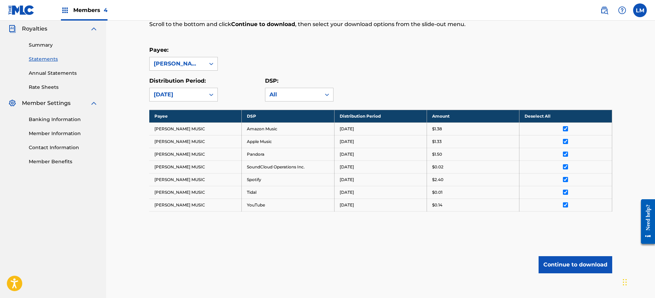
click at [585, 261] on button "Continue to download" at bounding box center [576, 264] width 74 height 17
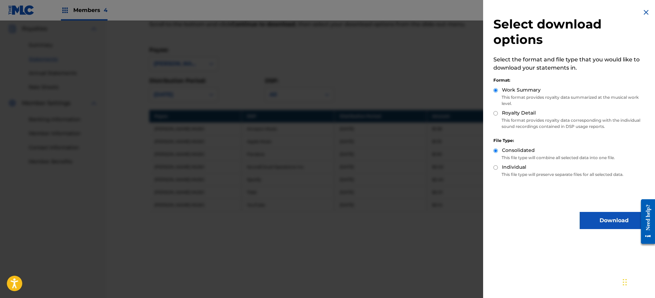
click at [524, 114] on label "Royalty Detail" at bounding box center [519, 112] width 34 height 7
click at [498, 114] on input "Royalty Detail" at bounding box center [496, 113] width 4 height 4
radio input "true"
click at [601, 222] on button "Download" at bounding box center [614, 220] width 69 height 17
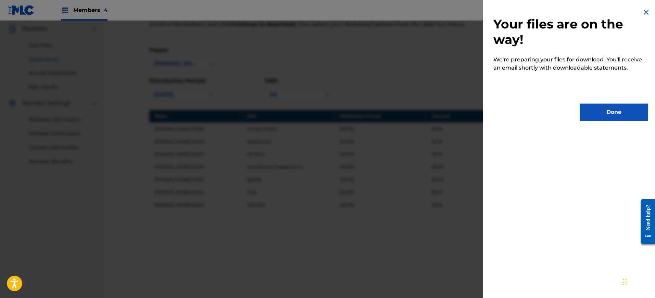
click at [600, 114] on button "Done" at bounding box center [614, 111] width 69 height 17
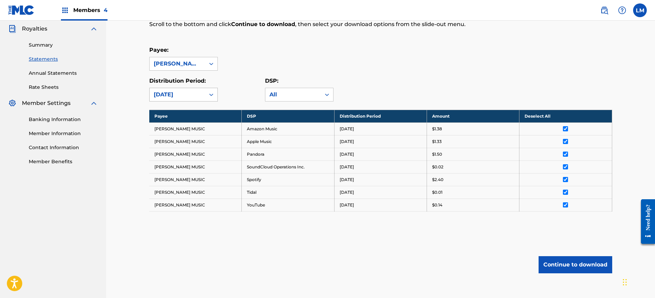
click at [201, 95] on div "[DATE]" at bounding box center [177, 94] width 47 height 8
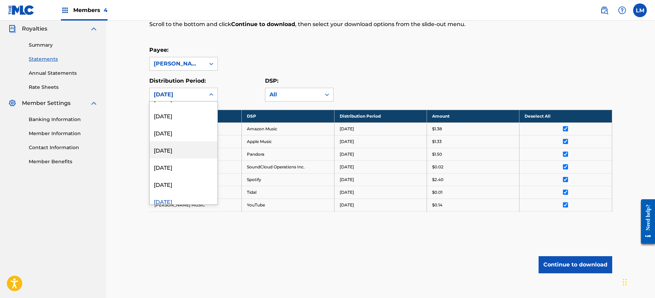
scroll to position [43, 0]
click at [186, 174] on div "[DATE]" at bounding box center [184, 169] width 68 height 17
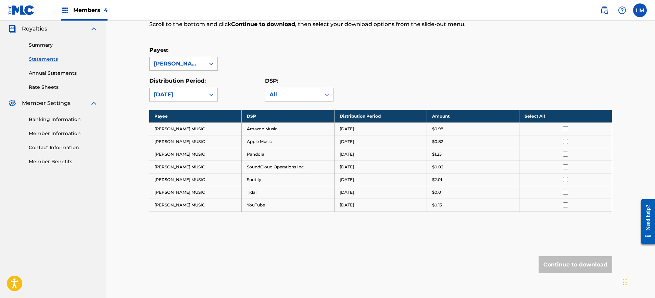
click at [542, 117] on th "Select All" at bounding box center [566, 116] width 92 height 13
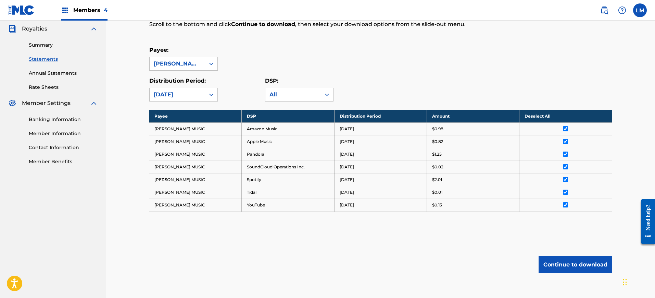
click at [564, 272] on button "Continue to download" at bounding box center [576, 264] width 74 height 17
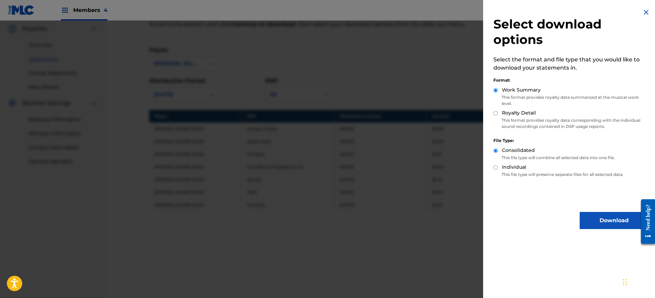
click at [523, 112] on label "Royalty Detail" at bounding box center [519, 112] width 34 height 7
click at [498, 112] on input "Royalty Detail" at bounding box center [496, 113] width 4 height 4
radio input "true"
click at [595, 224] on button "Download" at bounding box center [614, 220] width 69 height 17
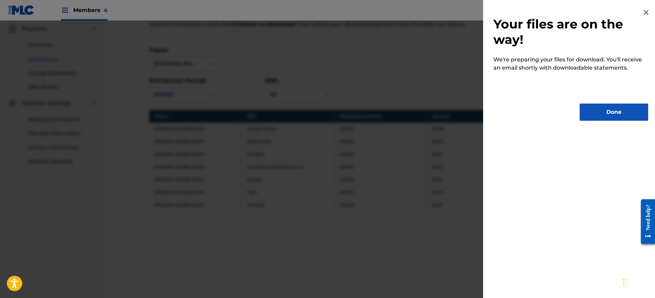
drag, startPoint x: 599, startPoint y: 112, endPoint x: 584, endPoint y: 113, distance: 15.4
click at [592, 113] on button "Done" at bounding box center [614, 111] width 69 height 17
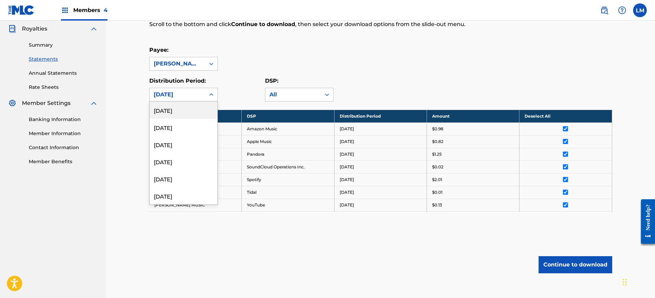
click at [200, 99] on div "[DATE]" at bounding box center [177, 94] width 55 height 13
click at [177, 195] on div "[DATE]" at bounding box center [184, 195] width 68 height 17
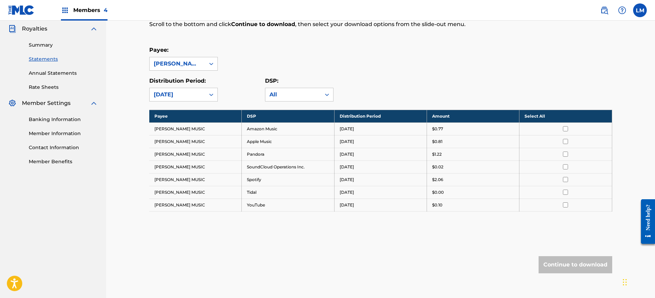
click at [555, 106] on div "Royalty Statements Select your desired payee from the Payee drop-down menu. The…" at bounding box center [380, 126] width 463 height 348
click at [555, 118] on th "Select All" at bounding box center [566, 116] width 92 height 13
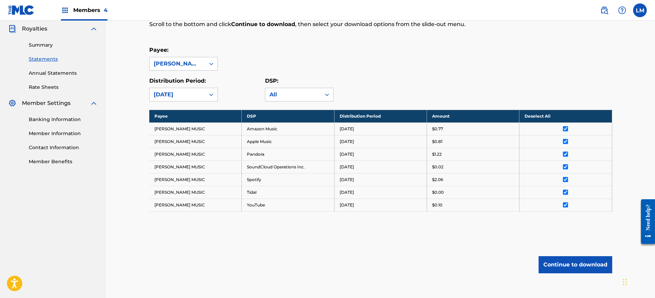
click at [565, 261] on button "Continue to download" at bounding box center [576, 264] width 74 height 17
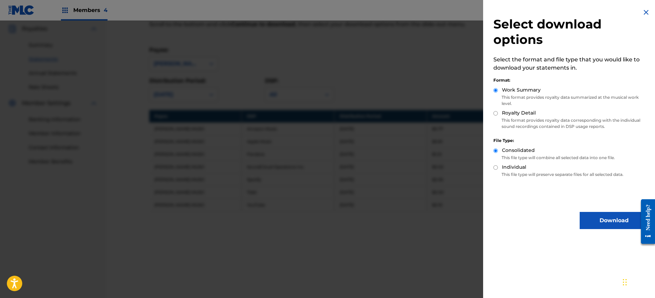
click at [517, 112] on label "Royalty Detail" at bounding box center [519, 112] width 34 height 7
click at [498, 112] on input "Royalty Detail" at bounding box center [496, 113] width 4 height 4
radio input "true"
click at [592, 216] on button "Download" at bounding box center [614, 220] width 69 height 17
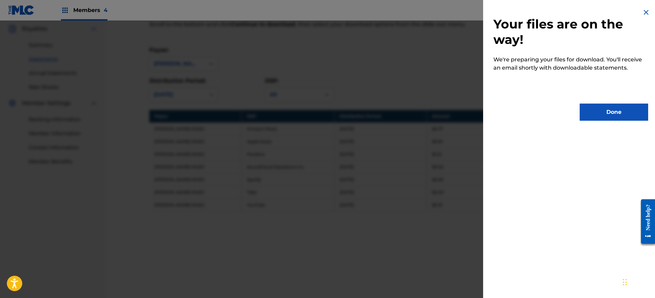
click at [606, 110] on button "Done" at bounding box center [614, 111] width 69 height 17
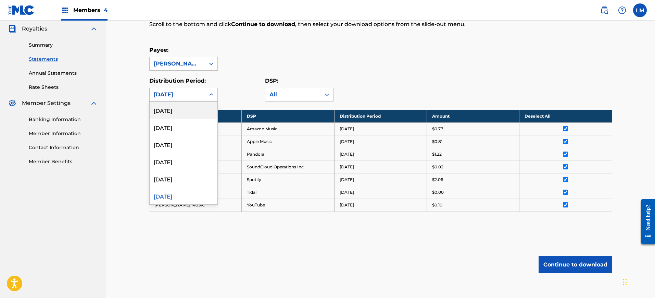
click at [190, 92] on div "[DATE]" at bounding box center [177, 94] width 47 height 8
click at [178, 177] on div "[DATE]" at bounding box center [184, 178] width 68 height 17
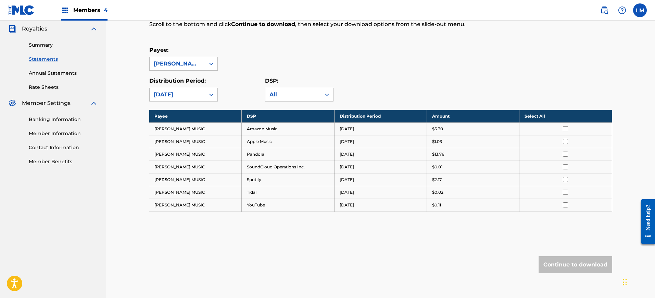
click at [575, 116] on th "Select All" at bounding box center [566, 116] width 92 height 13
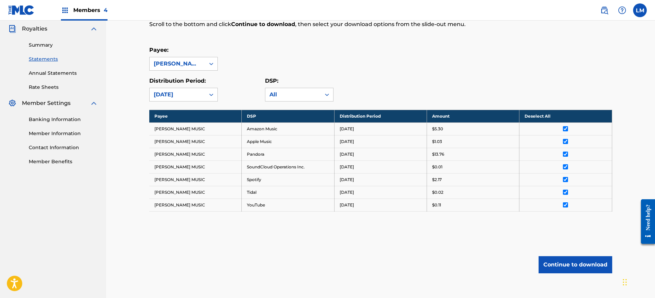
click at [563, 265] on button "Continue to download" at bounding box center [576, 264] width 74 height 17
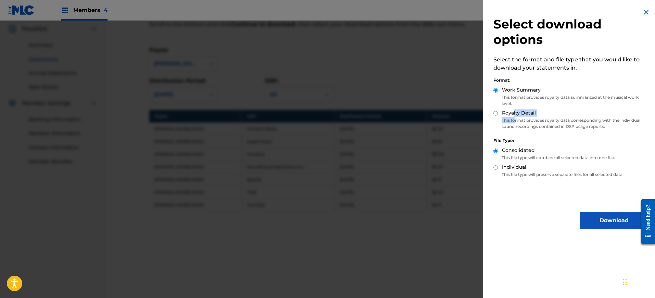
click at [515, 117] on div "Royalty Detail This format provides royalty data corresponding with the individ…" at bounding box center [571, 120] width 155 height 23
click at [502, 100] on p "This format provides royalty data summarized at the musical work level." at bounding box center [571, 100] width 155 height 12
click at [514, 116] on div "Royalty Detail" at bounding box center [571, 113] width 155 height 8
click at [522, 110] on label "Royalty Detail" at bounding box center [519, 112] width 34 height 7
click at [498, 111] on input "Royalty Detail" at bounding box center [496, 113] width 4 height 4
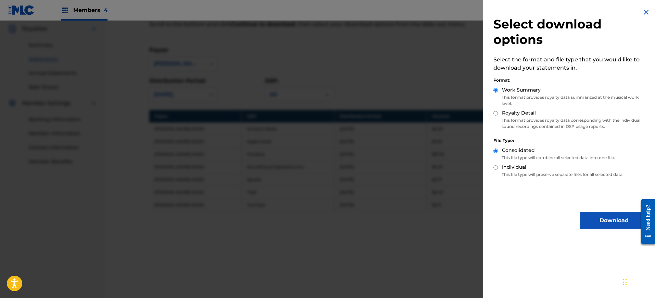
radio input "true"
click at [610, 215] on button "Download" at bounding box center [614, 220] width 69 height 17
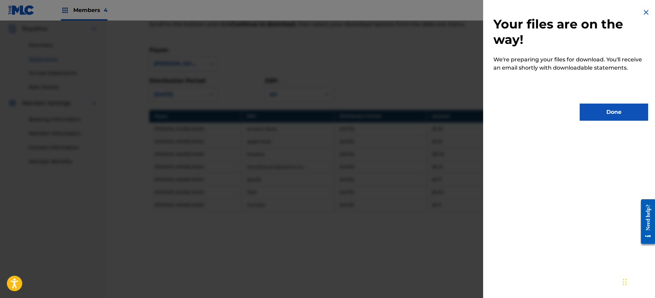
click at [610, 115] on button "Done" at bounding box center [614, 111] width 69 height 17
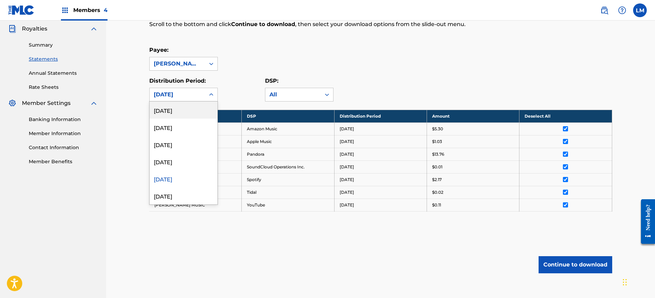
click at [194, 90] on div "[DATE]" at bounding box center [177, 94] width 47 height 8
click at [186, 161] on div "[DATE]" at bounding box center [184, 161] width 68 height 17
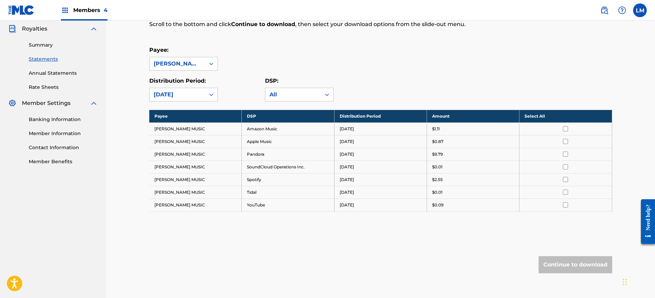
click at [577, 116] on th "Select All" at bounding box center [566, 116] width 92 height 13
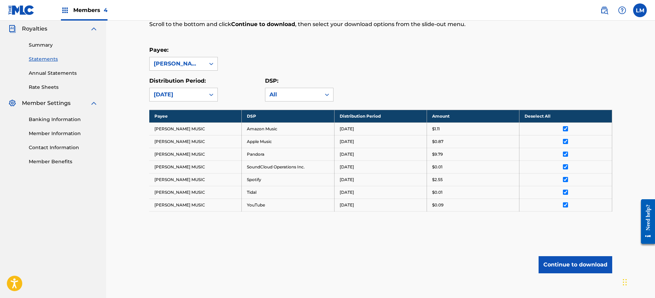
click at [569, 267] on button "Continue to download" at bounding box center [576, 264] width 74 height 17
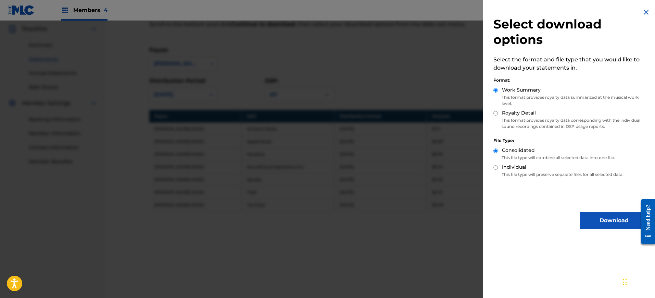
click at [545, 119] on p "This format provides royalty data corresponding with the individual sound recor…" at bounding box center [571, 123] width 155 height 12
click at [527, 114] on label "Royalty Detail" at bounding box center [519, 112] width 34 height 7
click at [498, 114] on input "Royalty Detail" at bounding box center [496, 113] width 4 height 4
radio input "true"
click at [598, 222] on button "Download" at bounding box center [614, 220] width 69 height 17
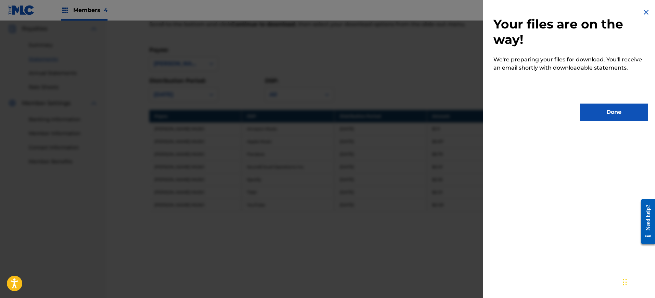
drag, startPoint x: 594, startPoint y: 113, endPoint x: 502, endPoint y: 101, distance: 93.2
click at [595, 113] on button "Done" at bounding box center [614, 111] width 69 height 17
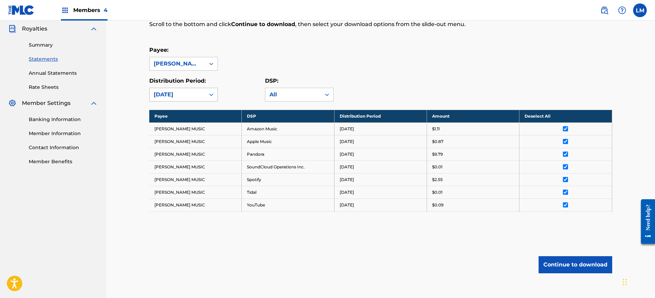
click at [197, 91] on div "[DATE]" at bounding box center [177, 94] width 47 height 8
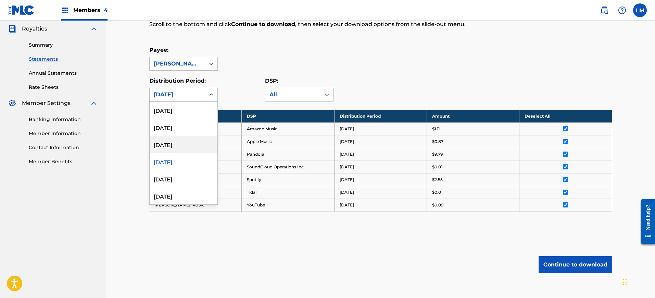
click at [180, 151] on div "[DATE]" at bounding box center [184, 144] width 68 height 17
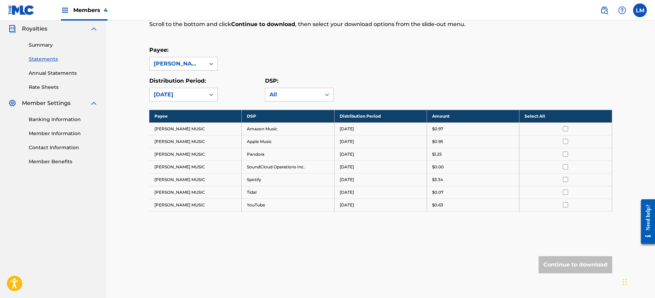
click at [557, 118] on th "Select All" at bounding box center [566, 116] width 92 height 13
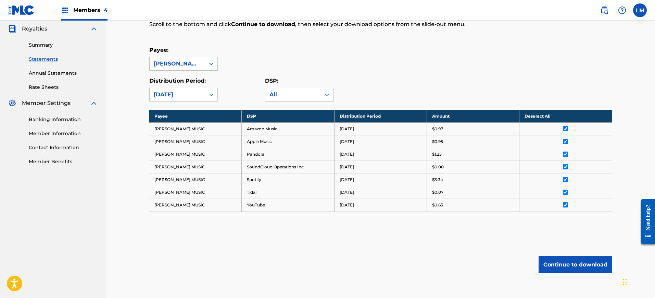
click at [592, 269] on button "Continue to download" at bounding box center [576, 264] width 74 height 17
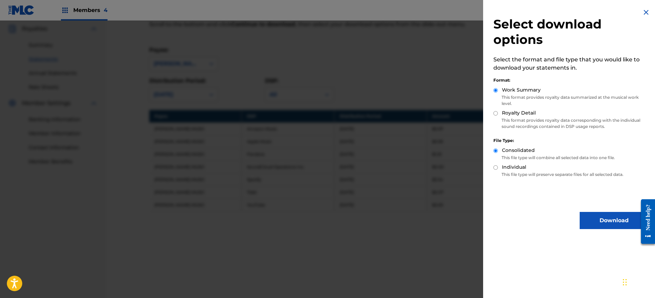
click at [511, 107] on div "Work Summary This format provides royalty data summarized at the musical work l…" at bounding box center [571, 97] width 155 height 23
click at [515, 114] on label "Royalty Detail" at bounding box center [519, 112] width 34 height 7
click at [498, 114] on input "Royalty Detail" at bounding box center [496, 113] width 4 height 4
radio input "true"
click at [598, 219] on button "Download" at bounding box center [614, 220] width 69 height 17
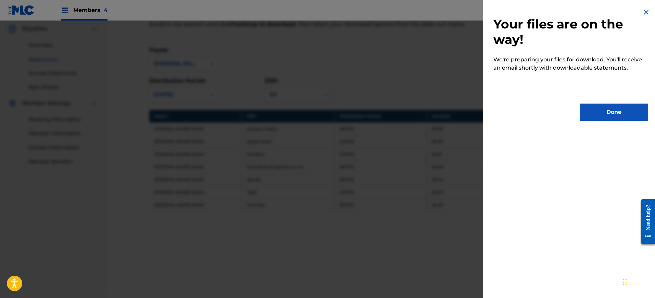
drag, startPoint x: 614, startPoint y: 110, endPoint x: 579, endPoint y: 106, distance: 35.9
click at [613, 111] on button "Done" at bounding box center [614, 111] width 69 height 17
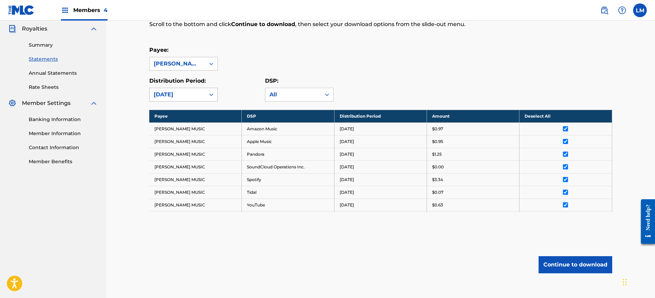
click at [204, 90] on div "[DATE]" at bounding box center [177, 94] width 55 height 13
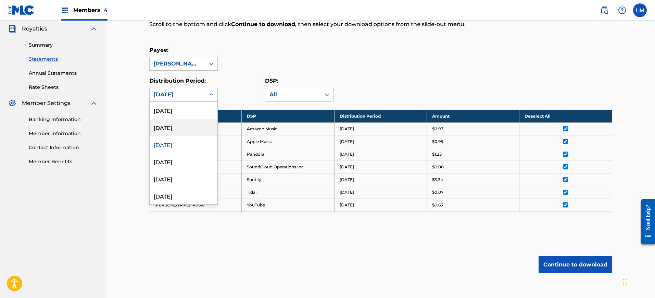
click at [182, 122] on div "[DATE]" at bounding box center [184, 127] width 68 height 17
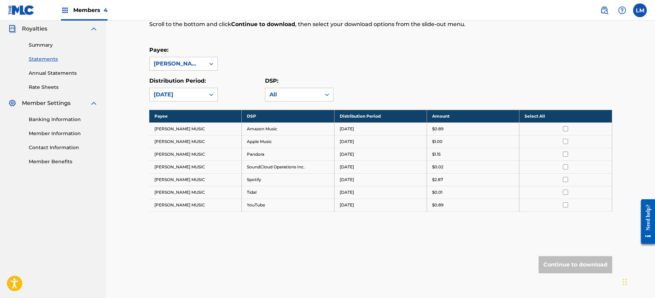
click at [547, 114] on th "Select All" at bounding box center [566, 116] width 92 height 13
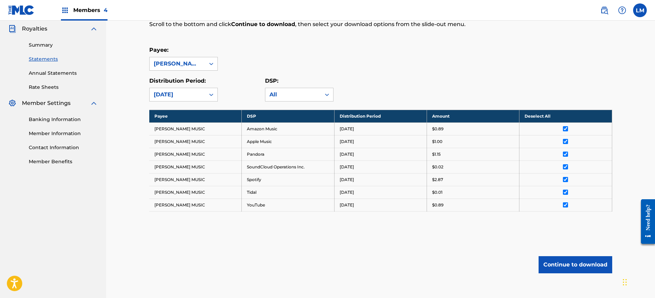
click at [573, 261] on button "Continue to download" at bounding box center [576, 264] width 74 height 17
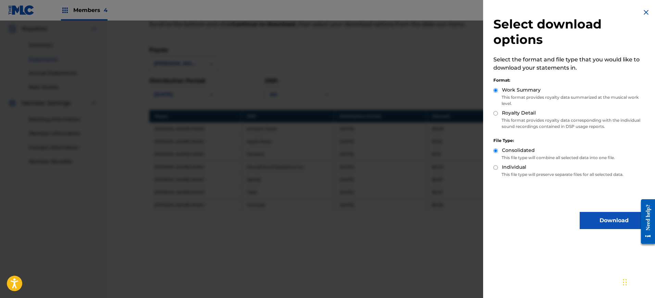
click at [514, 112] on label "Royalty Detail" at bounding box center [519, 112] width 34 height 7
click at [498, 112] on input "Royalty Detail" at bounding box center [496, 113] width 4 height 4
radio input "true"
click at [590, 213] on button "Download" at bounding box center [614, 220] width 69 height 17
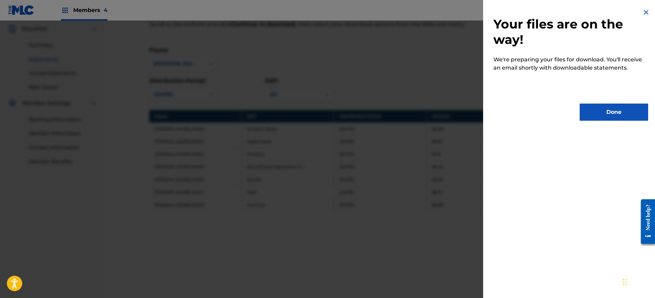
click at [594, 115] on button "Done" at bounding box center [614, 111] width 69 height 17
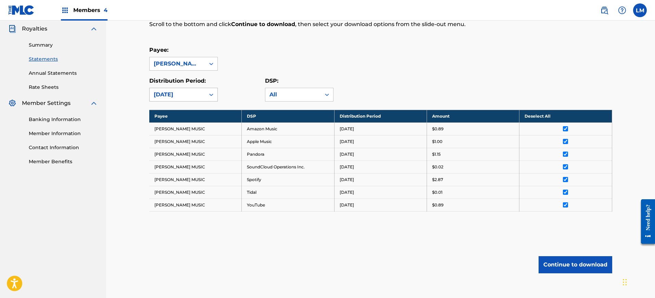
click at [203, 96] on div "[DATE]" at bounding box center [177, 94] width 55 height 13
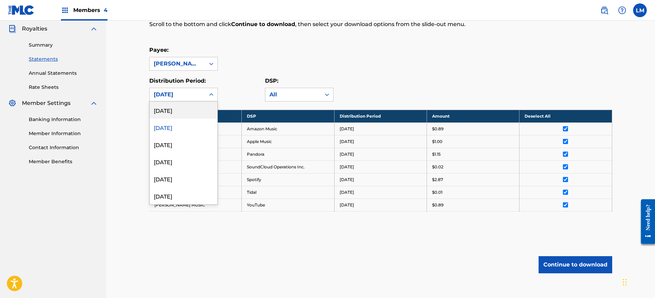
click at [188, 107] on div "[DATE]" at bounding box center [184, 109] width 68 height 17
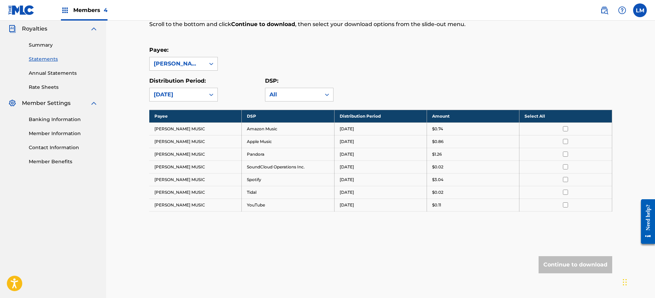
click at [542, 112] on th "Select All" at bounding box center [566, 116] width 92 height 13
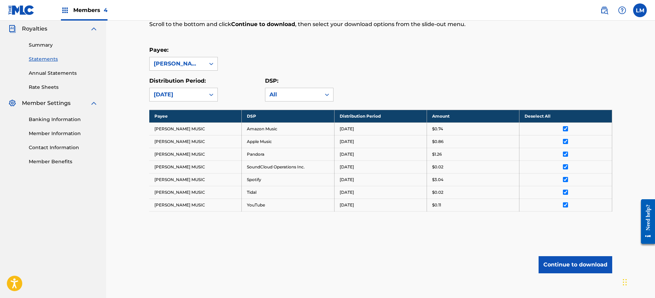
click at [589, 265] on button "Continue to download" at bounding box center [576, 264] width 74 height 17
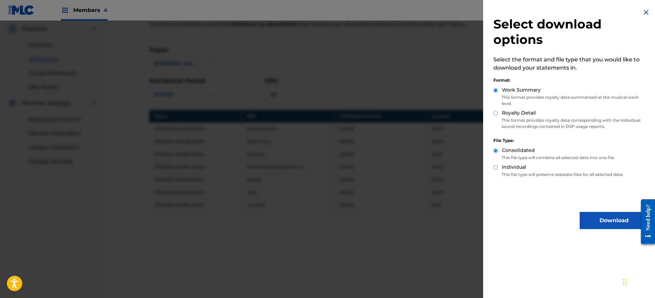
click at [530, 113] on label "Royalty Detail" at bounding box center [519, 112] width 34 height 7
click at [498, 113] on input "Royalty Detail" at bounding box center [496, 113] width 4 height 4
radio input "true"
click at [598, 215] on button "Download" at bounding box center [614, 220] width 69 height 17
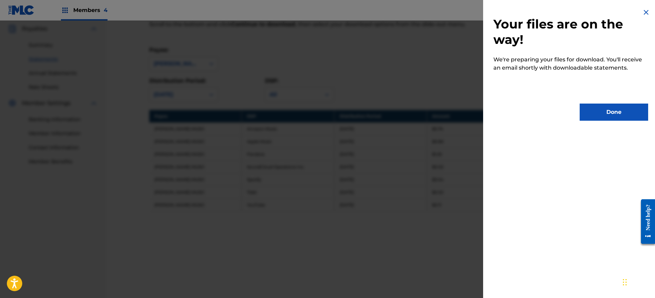
click at [592, 116] on button "Done" at bounding box center [614, 111] width 69 height 17
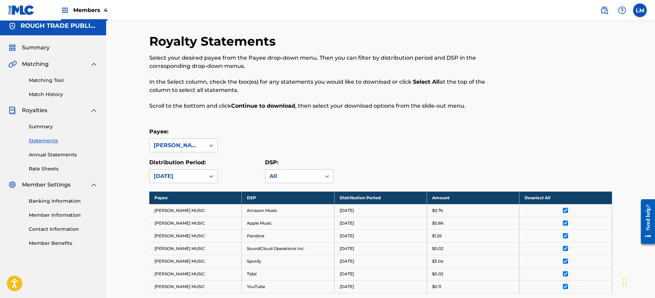
scroll to position [0, 0]
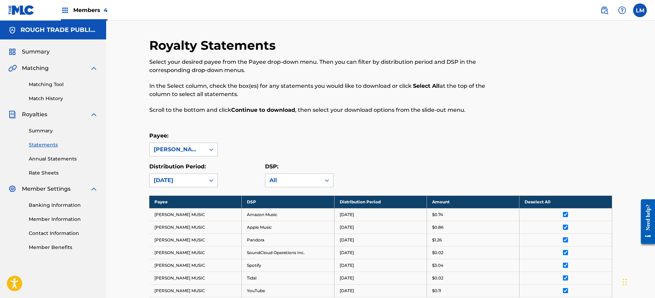
click at [300, 84] on p "In the Select column, check the box(es) for any statements you would like to do…" at bounding box center [327, 90] width 357 height 16
click at [216, 147] on div at bounding box center [211, 149] width 12 height 12
click at [491, 152] on div "Payee: [PERSON_NAME] MUSIC" at bounding box center [380, 144] width 463 height 25
click at [45, 129] on link "Summary" at bounding box center [63, 130] width 69 height 7
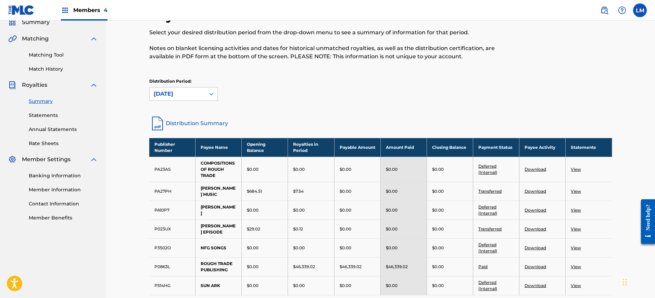
scroll to position [86, 0]
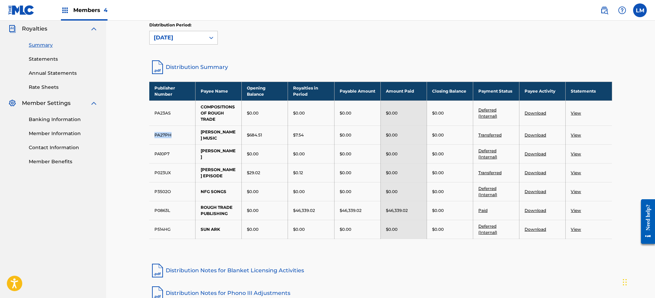
drag, startPoint x: 174, startPoint y: 133, endPoint x: 148, endPoint y: 132, distance: 26.1
click at [148, 132] on div "Royalties Select your desired distribution period from the drop-down menu to se…" at bounding box center [381, 160] width 480 height 417
click at [175, 163] on td "P023UX" at bounding box center [172, 172] width 46 height 19
drag, startPoint x: 172, startPoint y: 163, endPoint x: 152, endPoint y: 161, distance: 19.9
click at [153, 163] on td "P023UX" at bounding box center [172, 172] width 46 height 19
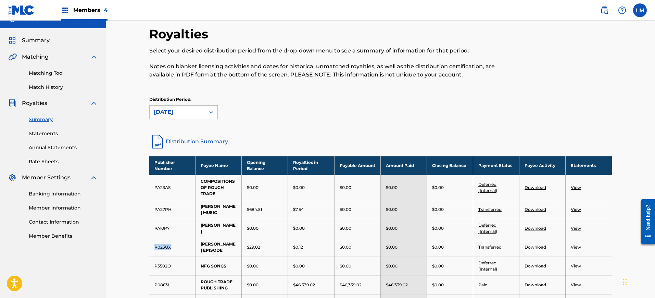
scroll to position [0, 0]
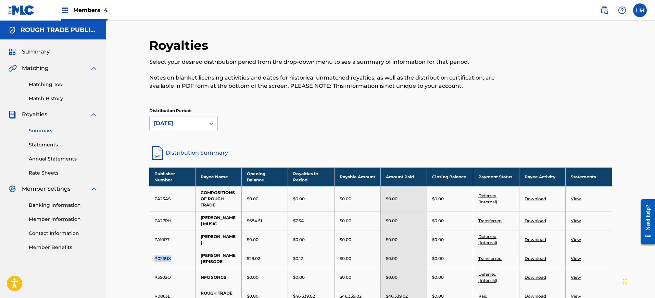
click at [43, 129] on link "Summary" at bounding box center [63, 130] width 69 height 7
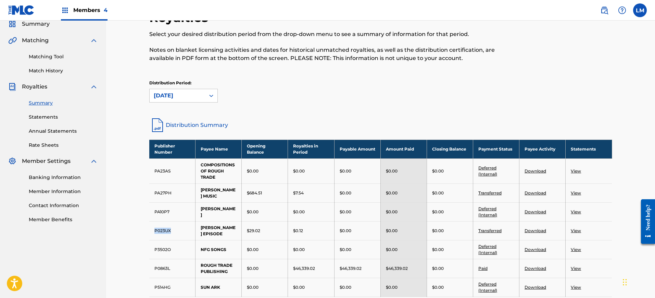
scroll to position [43, 0]
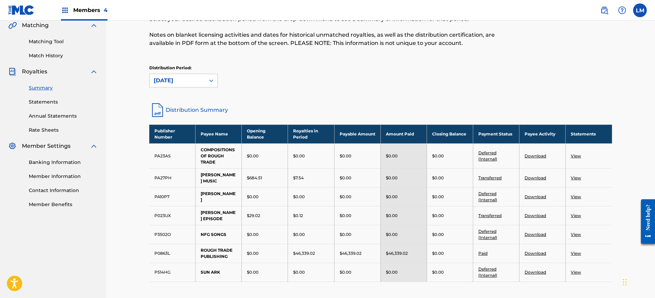
click at [134, 156] on div "Royalties Select your desired distribution period from the drop-down menu to se…" at bounding box center [380, 195] width 549 height 434
